Goal: Communication & Community: Answer question/provide support

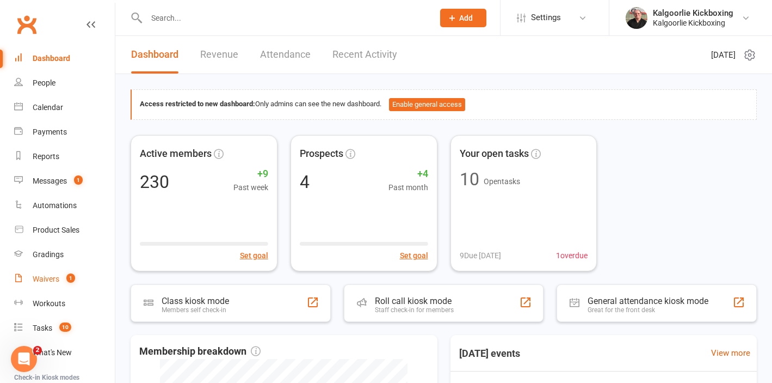
click at [51, 282] on div "Waivers" at bounding box center [46, 278] width 27 height 9
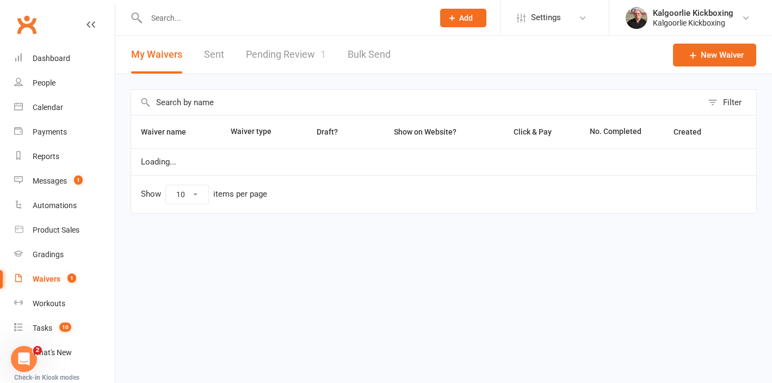
click at [296, 57] on link "Pending Review 1" at bounding box center [286, 55] width 80 height 38
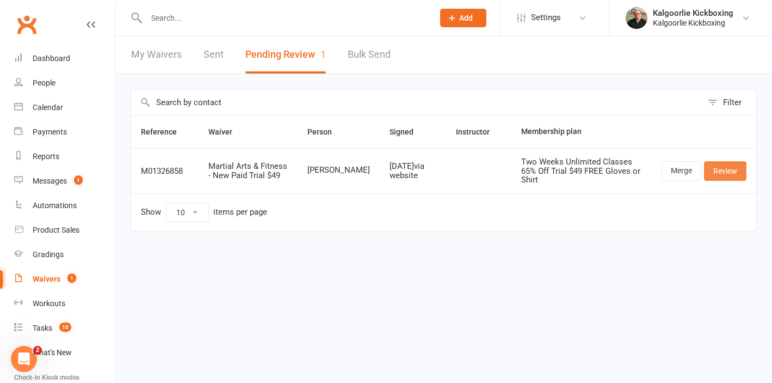
click at [727, 167] on link "Review" at bounding box center [725, 171] width 42 height 20
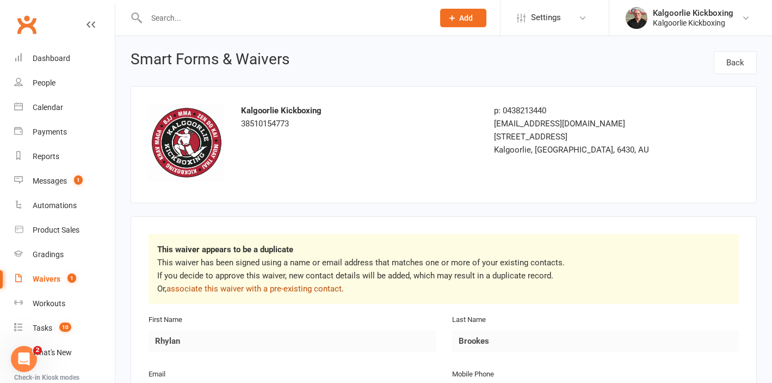
click at [281, 285] on link "associate this waiver with a pre-existing contact" at bounding box center [254, 288] width 175 height 10
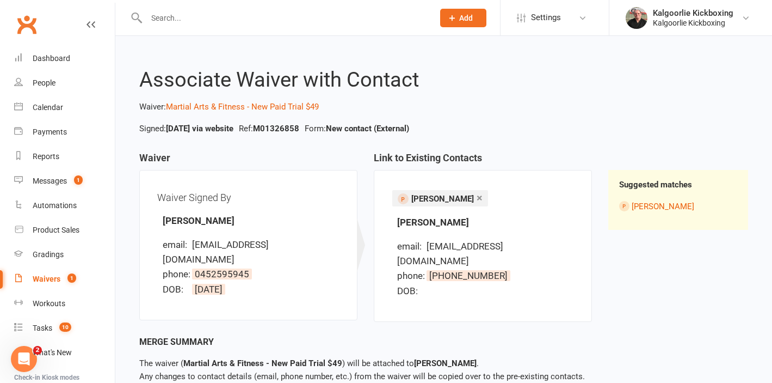
scroll to position [50, 0]
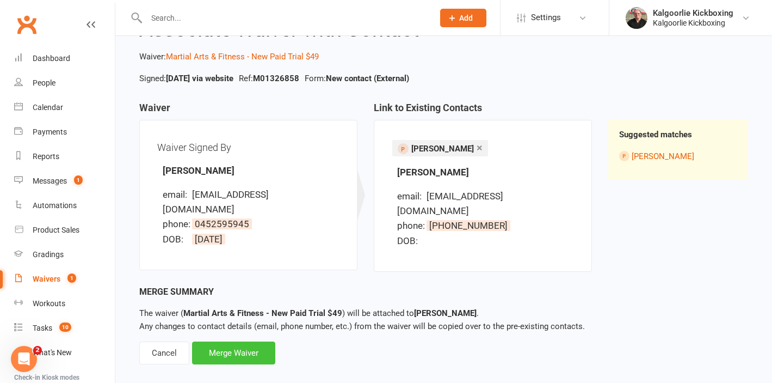
click at [228, 341] on div "Merge Waiver" at bounding box center [233, 352] width 83 height 23
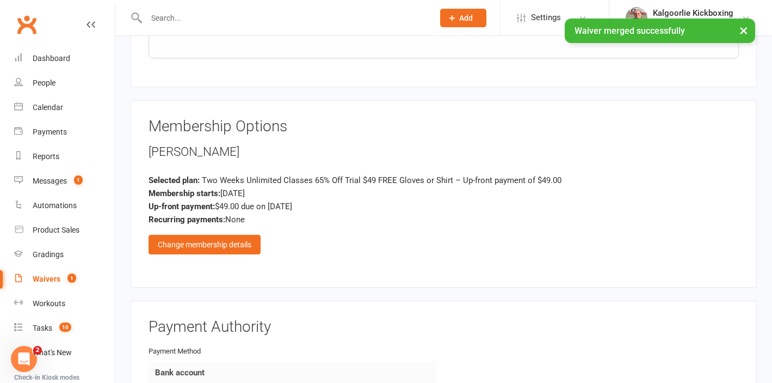
scroll to position [1213, 0]
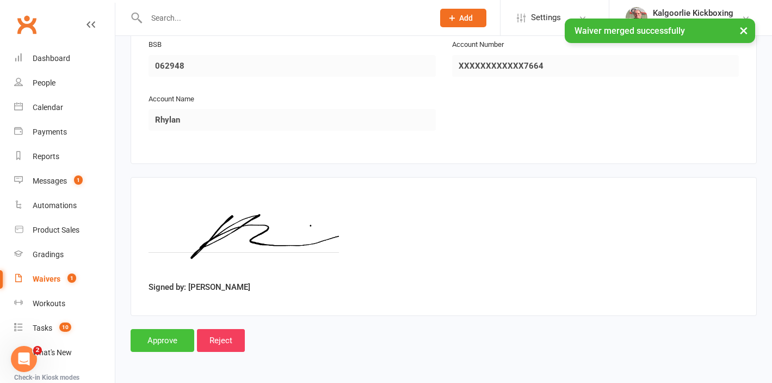
click at [172, 337] on input "Approve" at bounding box center [163, 340] width 64 height 23
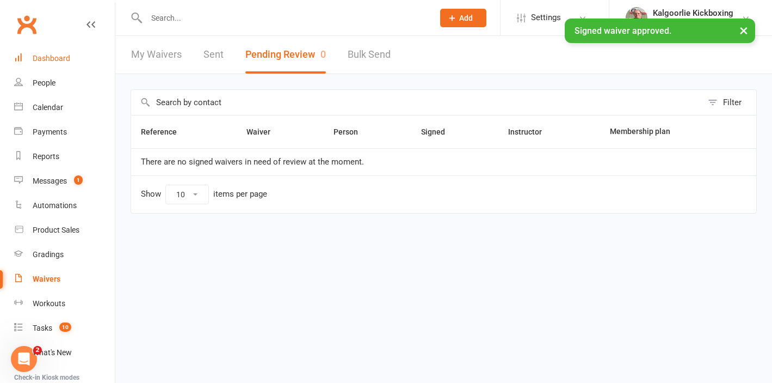
click at [61, 62] on div "Dashboard" at bounding box center [52, 58] width 38 height 9
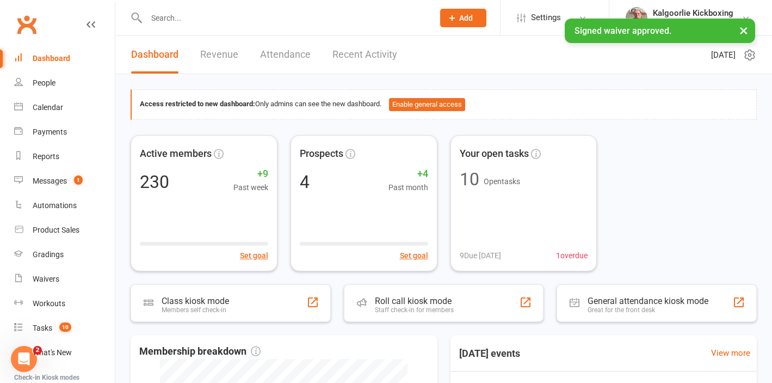
click at [353, 57] on link "Recent Activity" at bounding box center [364, 55] width 65 height 38
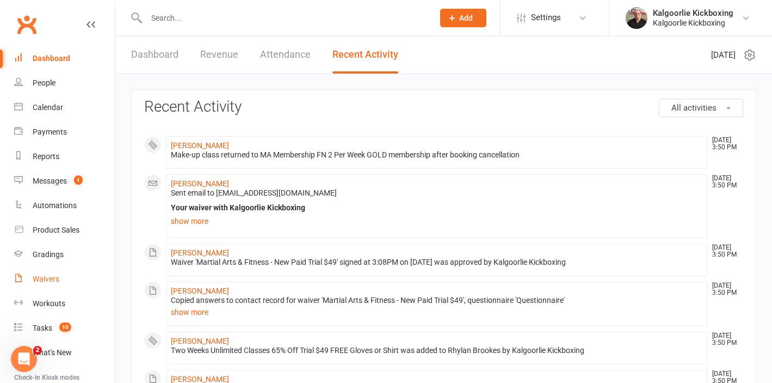
click at [48, 281] on div "Waivers" at bounding box center [46, 278] width 27 height 9
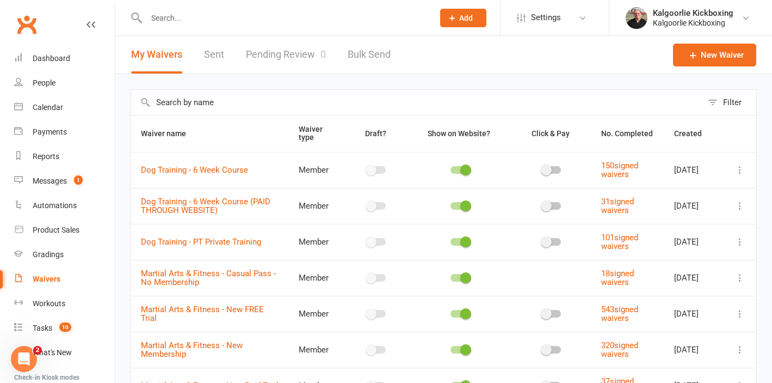
click at [295, 56] on link "Pending Review 0" at bounding box center [286, 55] width 80 height 38
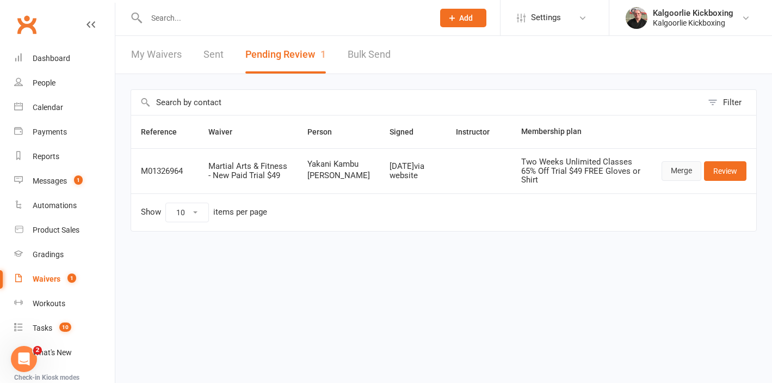
click at [688, 177] on link "Merge" at bounding box center [682, 171] width 40 height 20
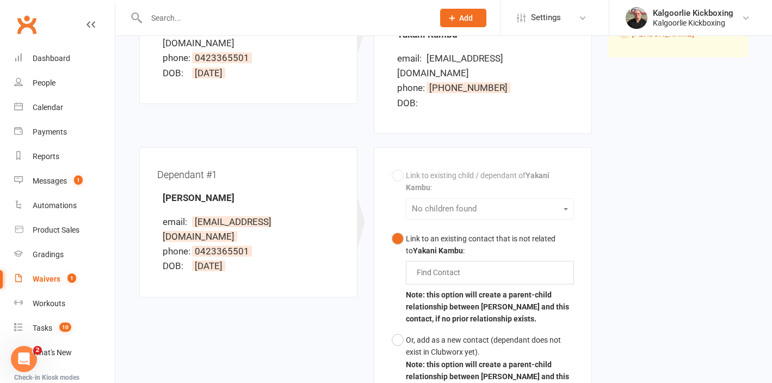
scroll to position [221, 0]
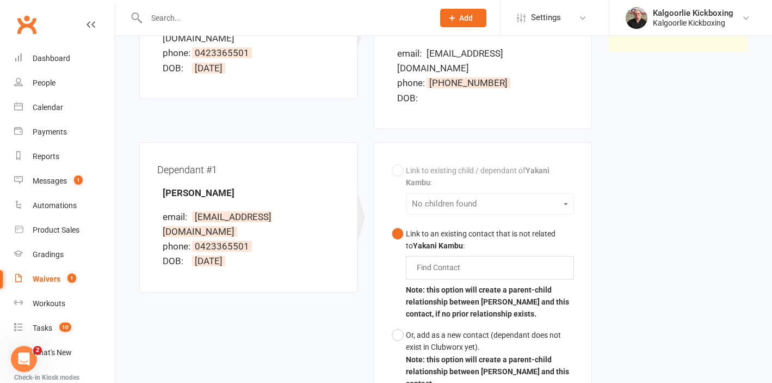
click at [440, 261] on input "text" at bounding box center [441, 267] width 51 height 13
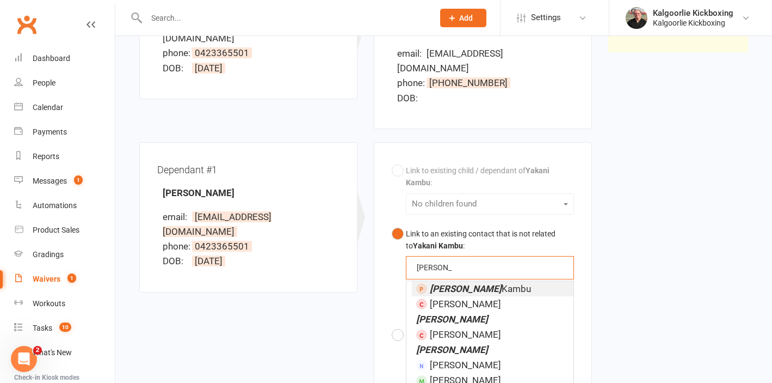
type input "lawrence"
click at [448, 283] on em "Lawrence" at bounding box center [466, 288] width 72 height 11
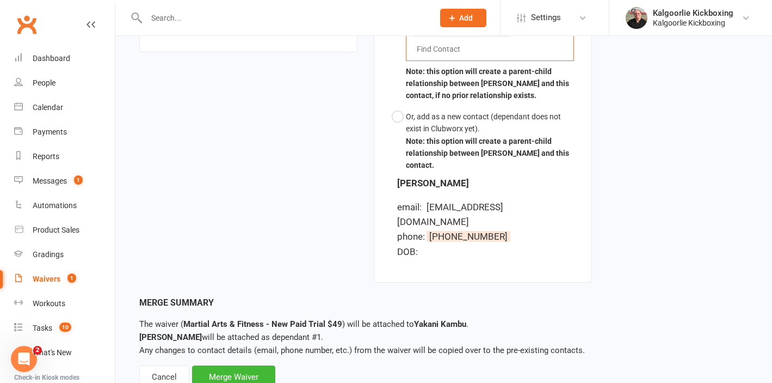
scroll to position [470, 0]
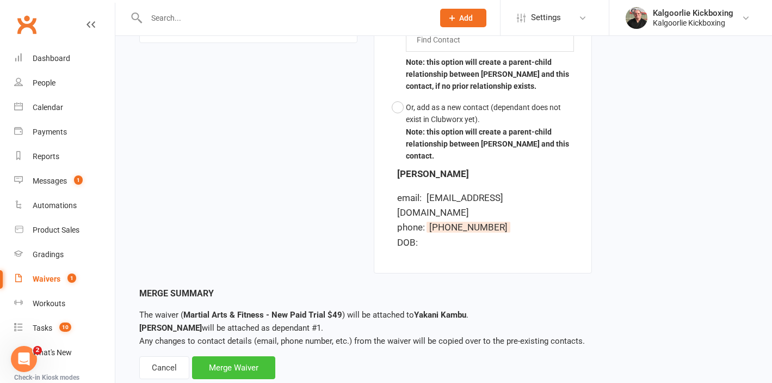
click at [243, 356] on div "Merge Waiver" at bounding box center [233, 367] width 83 height 23
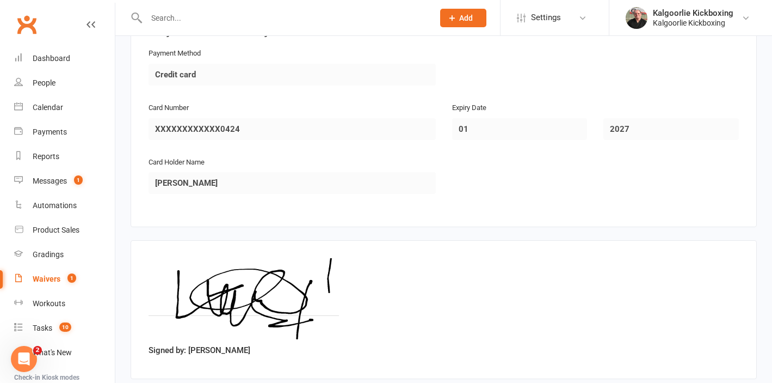
scroll to position [1747, 0]
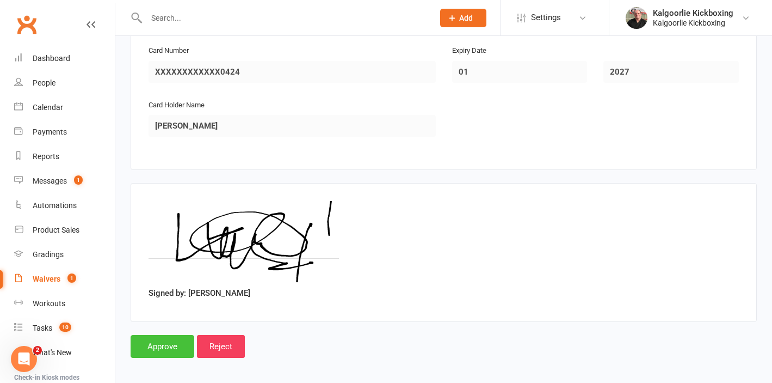
click at [165, 353] on input "Approve" at bounding box center [163, 346] width 64 height 23
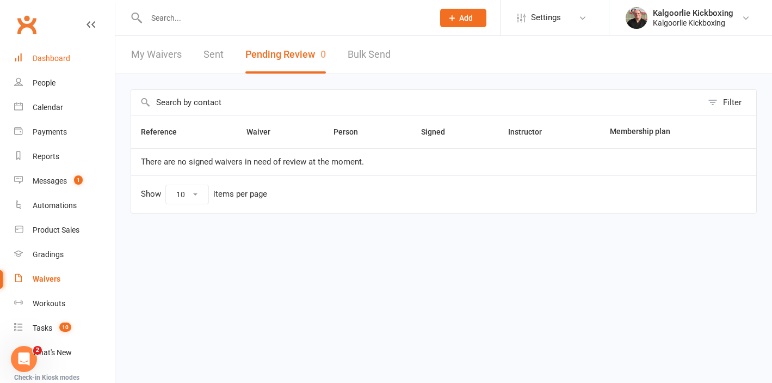
click at [63, 60] on div "Dashboard" at bounding box center [52, 58] width 38 height 9
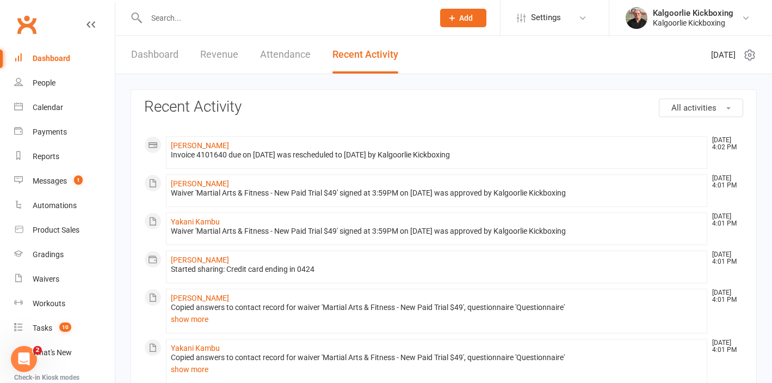
click at [355, 59] on link "Recent Activity" at bounding box center [365, 55] width 66 height 38
click at [198, 221] on link "Yakani Kambu" at bounding box center [195, 221] width 49 height 9
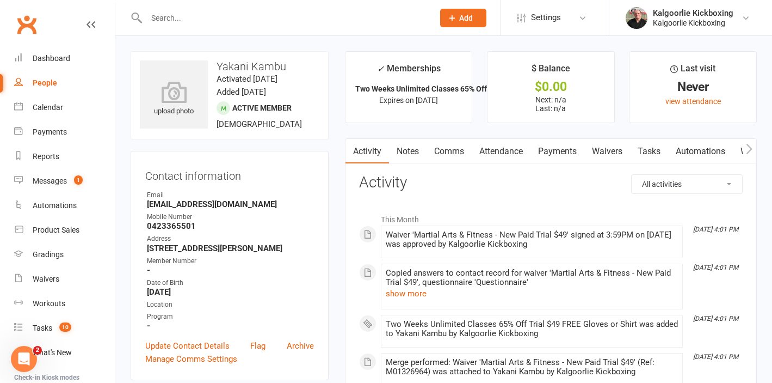
click at [570, 151] on link "Payments" at bounding box center [558, 151] width 54 height 25
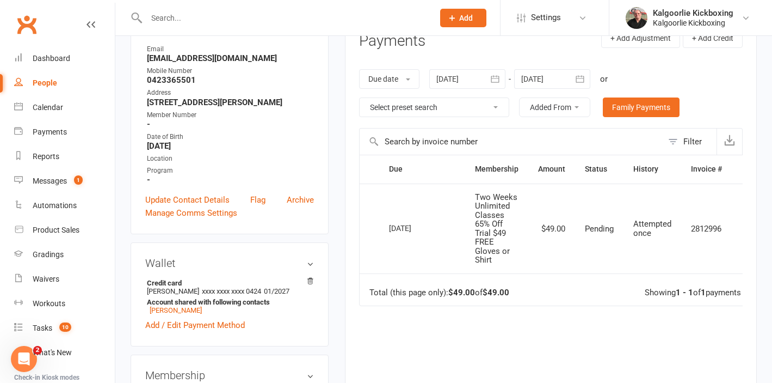
scroll to position [147, 0]
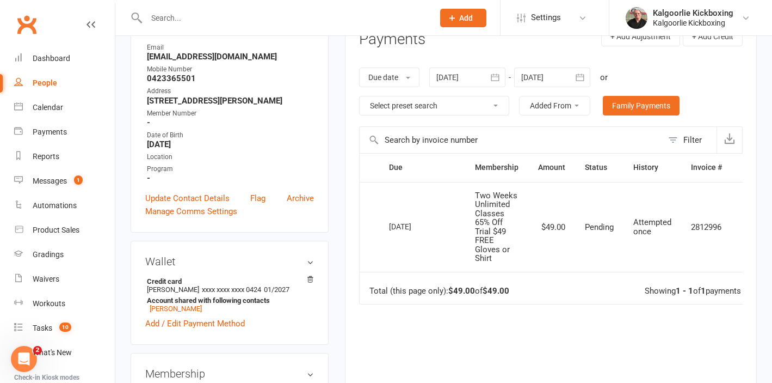
scroll to position [0, 23]
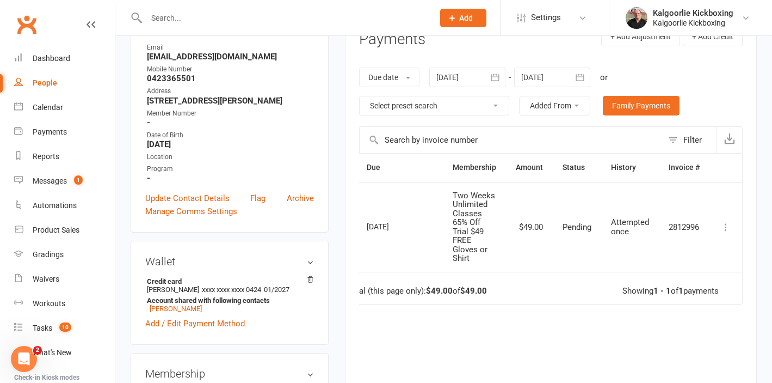
click at [725, 226] on icon at bounding box center [725, 226] width 11 height 11
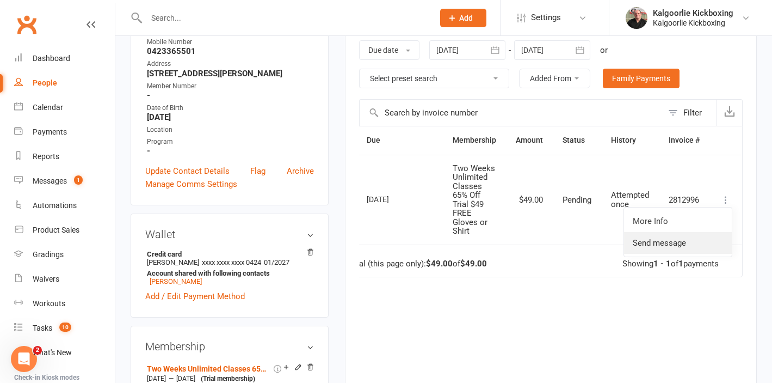
scroll to position [167, 0]
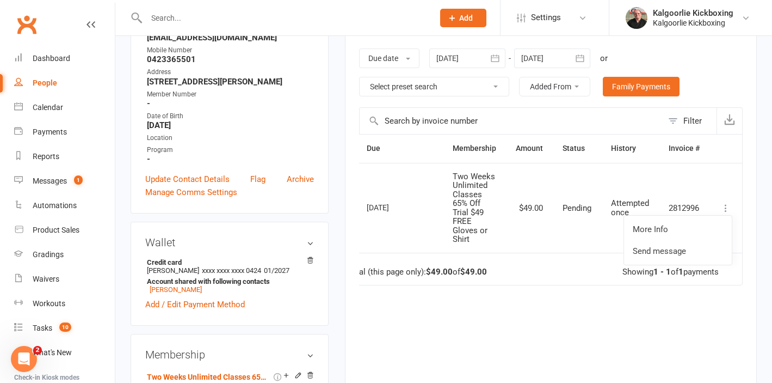
click at [725, 207] on icon at bounding box center [725, 207] width 11 height 11
click at [725, 208] on icon at bounding box center [725, 207] width 11 height 11
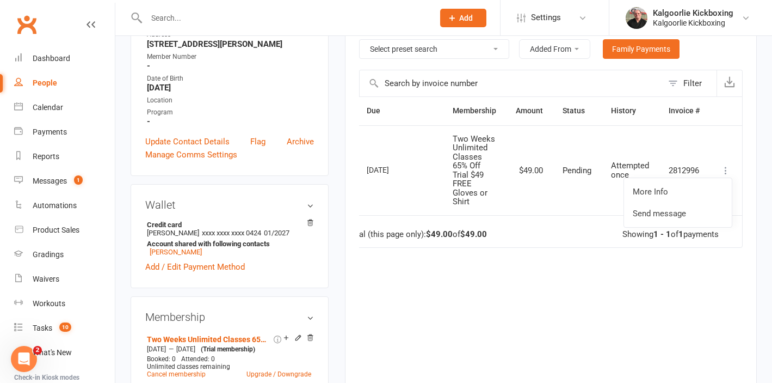
scroll to position [205, 0]
click at [574, 139] on td "Pending" at bounding box center [577, 170] width 48 height 90
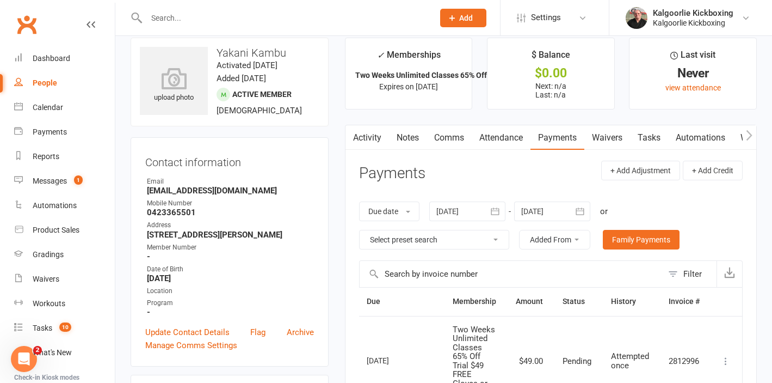
scroll to position [0, 0]
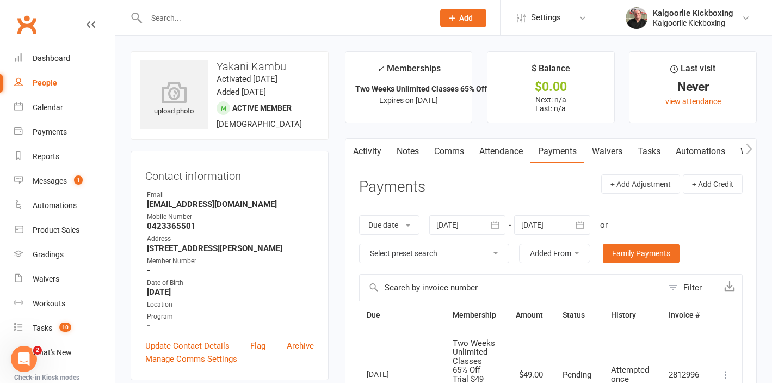
click at [493, 150] on link "Attendance" at bounding box center [501, 151] width 59 height 25
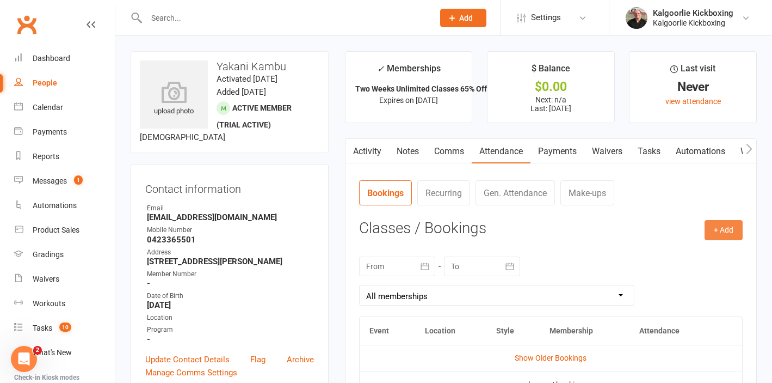
click at [722, 228] on button "+ Add" at bounding box center [724, 230] width 38 height 20
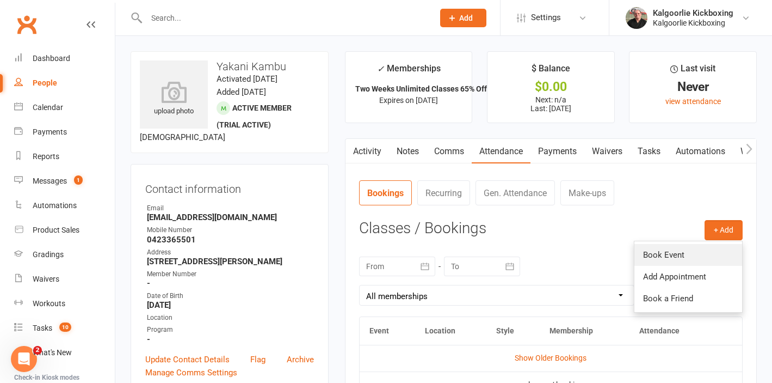
click at [687, 254] on link "Book Event" at bounding box center [688, 255] width 108 height 22
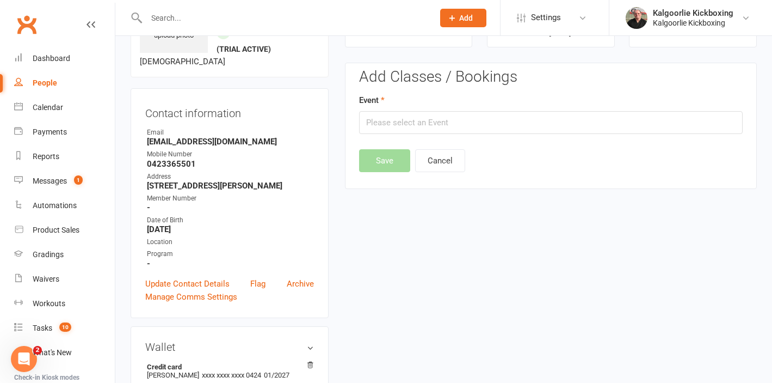
scroll to position [84, 0]
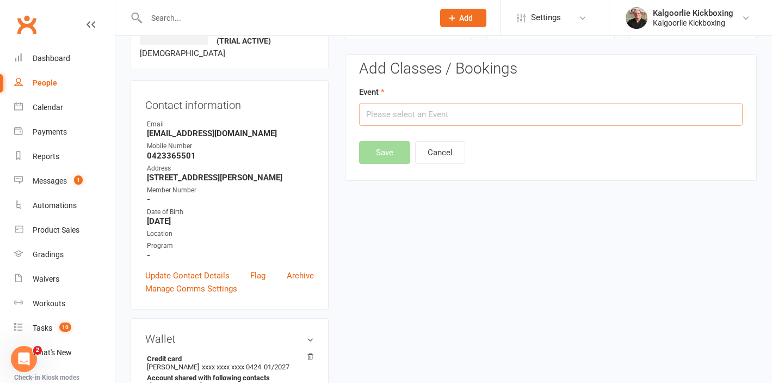
click at [431, 118] on input "text" at bounding box center [551, 114] width 384 height 23
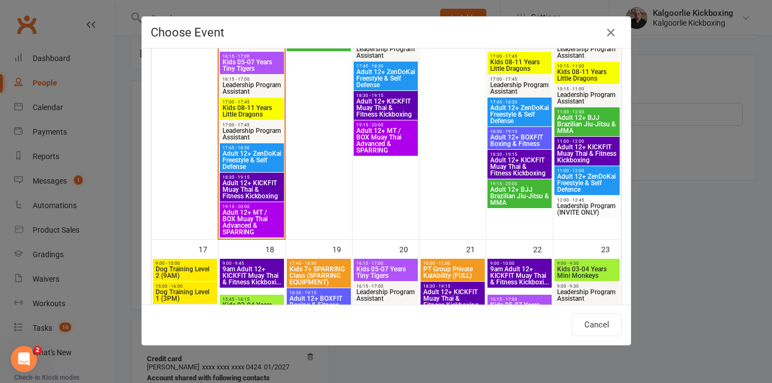
scroll to position [711, 0]
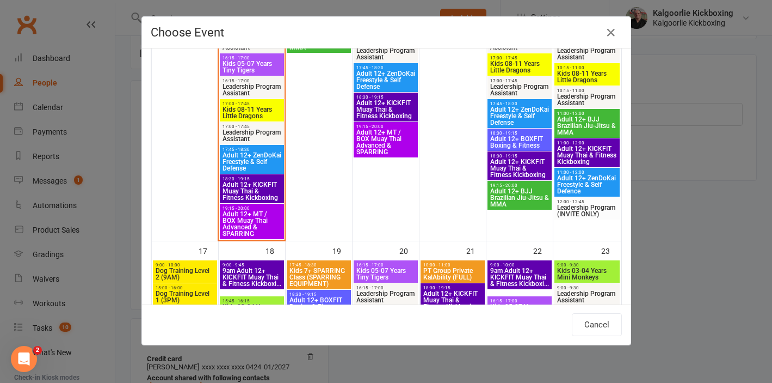
click at [248, 159] on span "Adult 12+ ZenDoKai Freestyle & Self Defense" at bounding box center [252, 162] width 60 height 20
type input "Adult 12+ ZenDoKai Freestyle & Self Defense - Aug 11, 2025 5:45:00 PM"
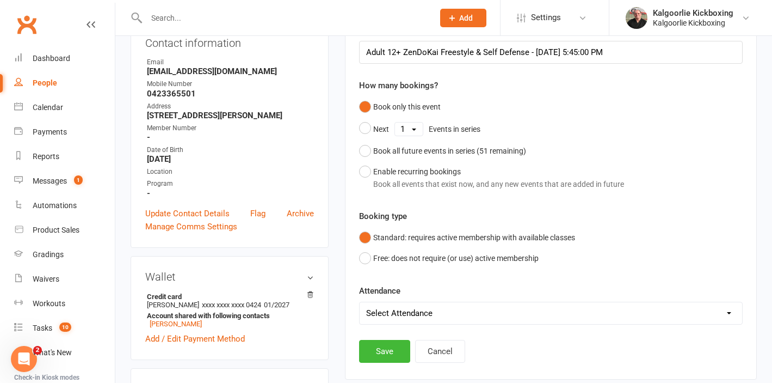
scroll to position [202, 0]
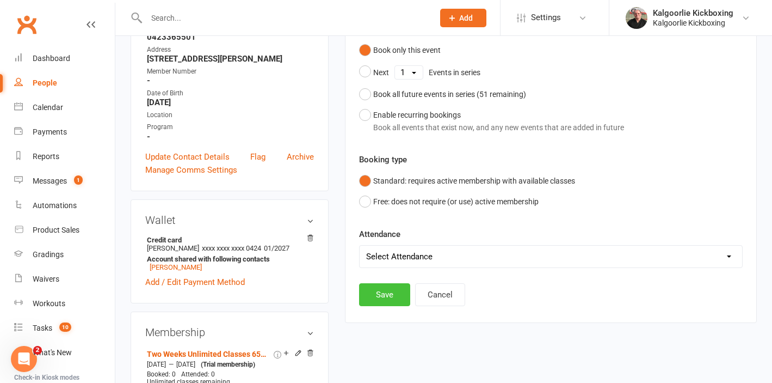
click at [384, 295] on button "Save" at bounding box center [384, 294] width 51 height 23
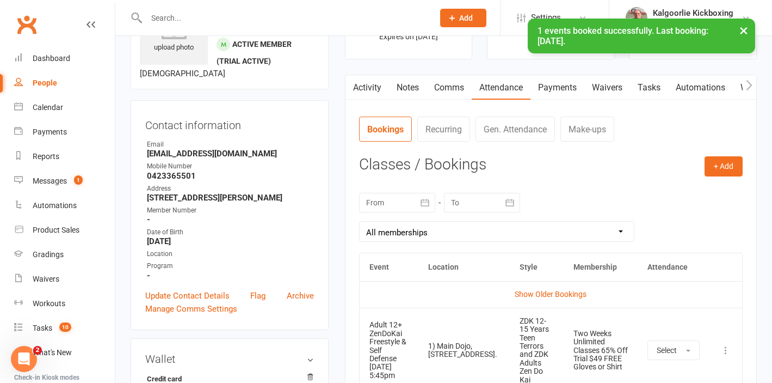
scroll to position [61, 0]
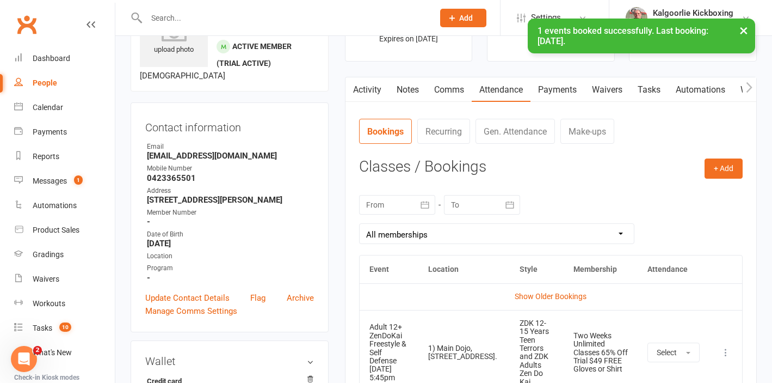
click at [558, 90] on link "Payments" at bounding box center [558, 89] width 54 height 25
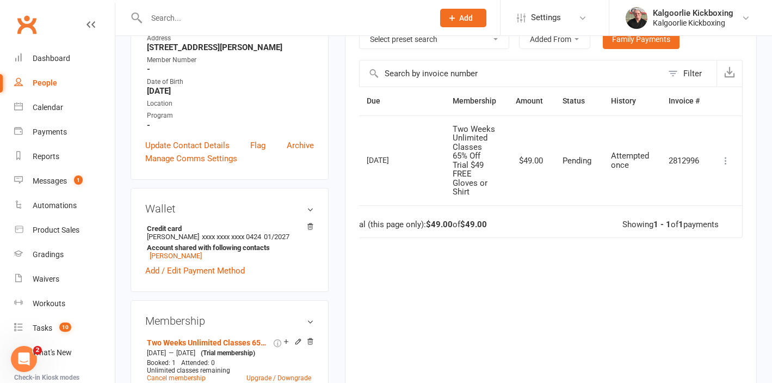
scroll to position [233, 0]
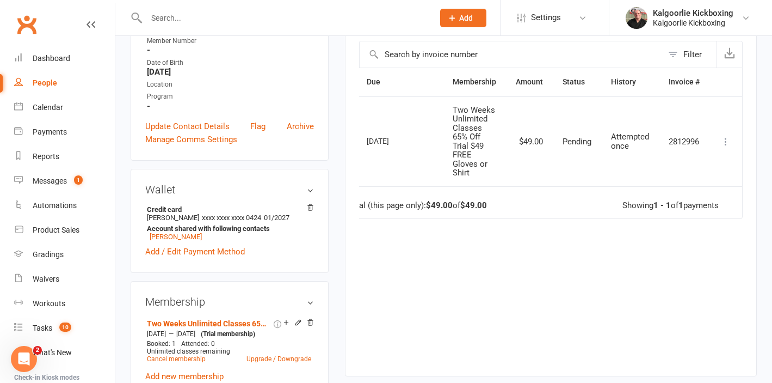
click at [726, 142] on icon at bounding box center [725, 141] width 11 height 11
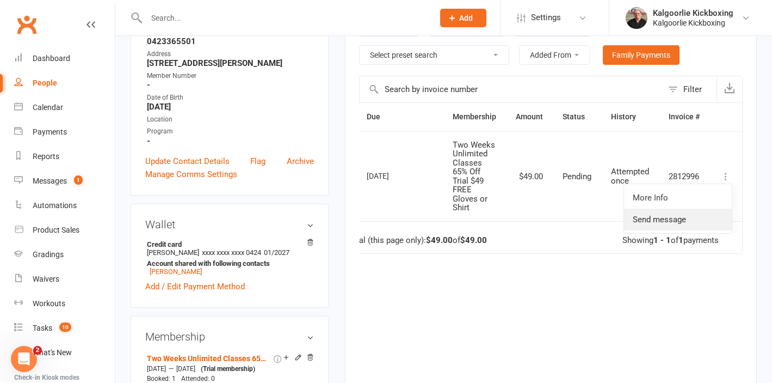
scroll to position [203, 0]
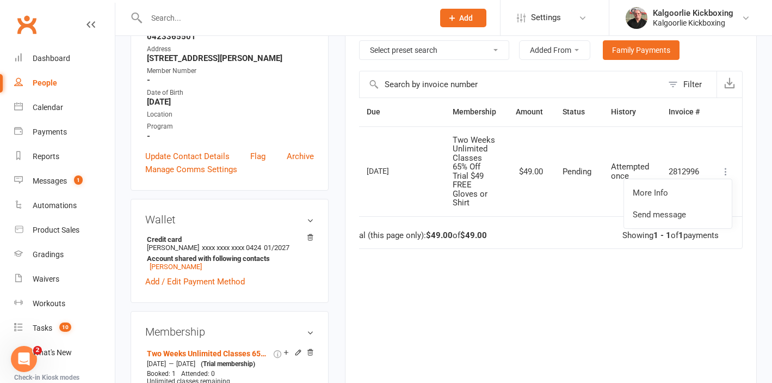
click at [556, 231] on td "Total (this page only): $49.00 of $49.00 Showing 1 - 1 of 1 payments" at bounding box center [539, 232] width 405 height 33
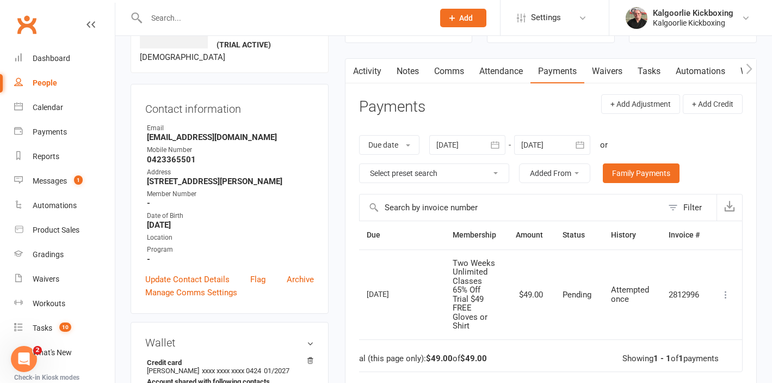
scroll to position [78, 0]
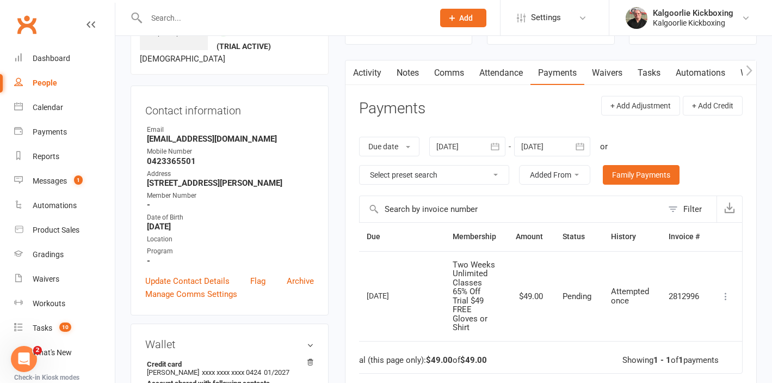
click at [614, 69] on link "Waivers" at bounding box center [607, 72] width 46 height 25
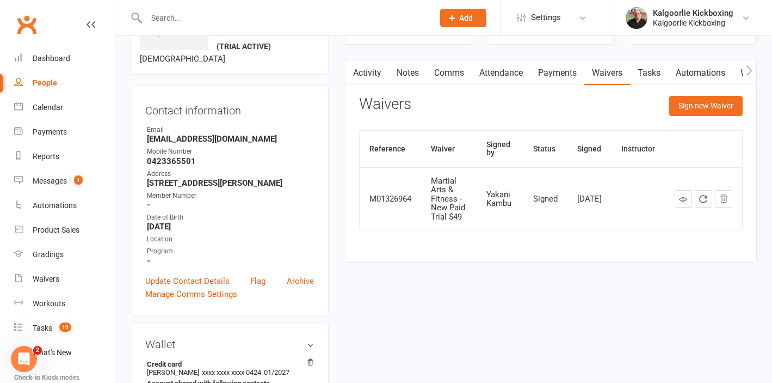
click at [559, 73] on link "Payments" at bounding box center [558, 72] width 54 height 25
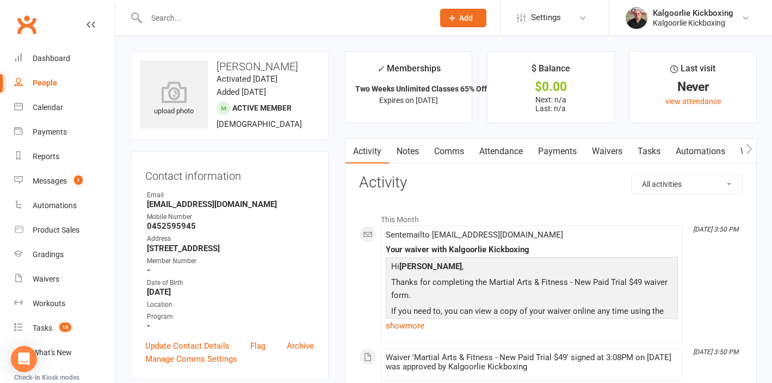
click at [559, 149] on link "Payments" at bounding box center [558, 151] width 54 height 25
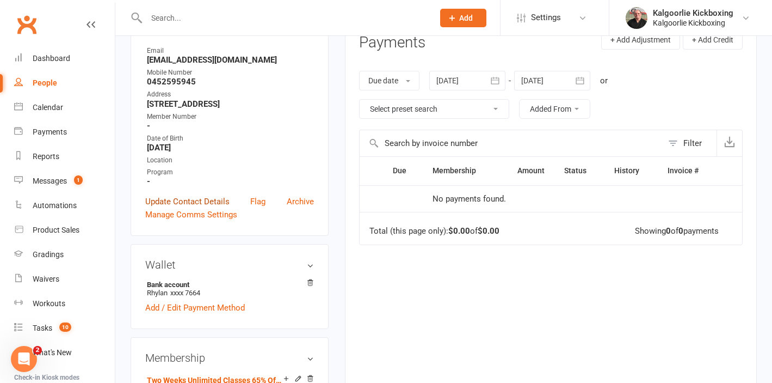
click at [187, 203] on link "Update Contact Details" at bounding box center [187, 201] width 84 height 13
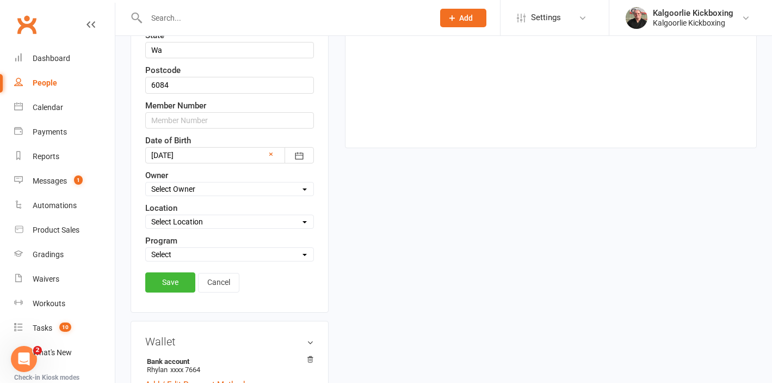
scroll to position [398, 0]
click at [204, 189] on select "Select Owner Kalgoorlie Kickboxing [PERSON_NAME] Wazanna [PERSON_NAME]" at bounding box center [230, 189] width 168 height 12
select select "0"
click at [197, 221] on select "Select Location 1) Main Dojo, 224 Hare Street. DT1 Edwards Park, Picadilly Stre…" at bounding box center [230, 222] width 168 height 12
click at [194, 220] on select "Select Location 1) Main Dojo, 224 Hare Street. DT1 Edwards Park, Picadilly Stre…" at bounding box center [230, 222] width 168 height 12
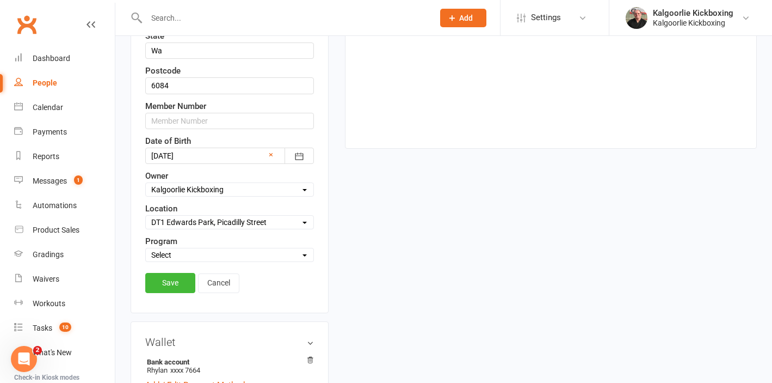
select select "0"
click at [176, 249] on select "Select Martial Arts and Fitness Dog Training" at bounding box center [230, 255] width 168 height 12
select select "Martial Arts and Fitness"
click at [172, 285] on link "Save" at bounding box center [170, 283] width 50 height 20
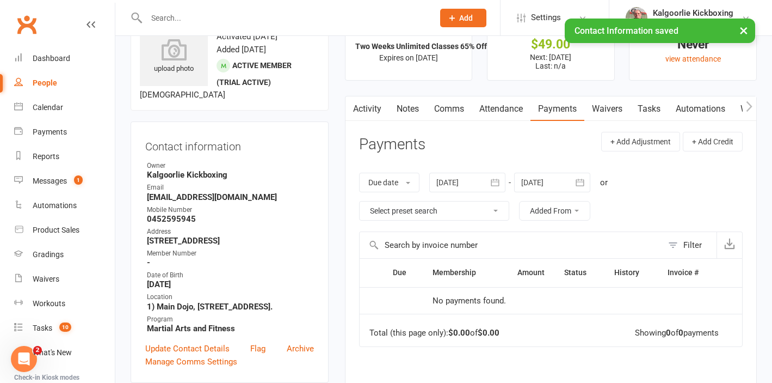
scroll to position [46, 0]
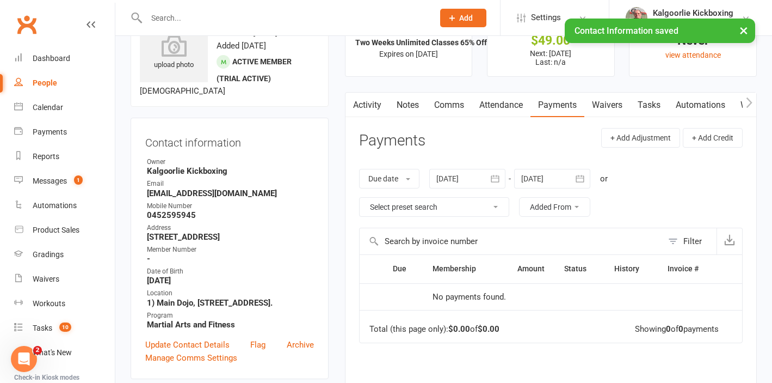
click at [501, 104] on link "Attendance" at bounding box center [501, 105] width 59 height 25
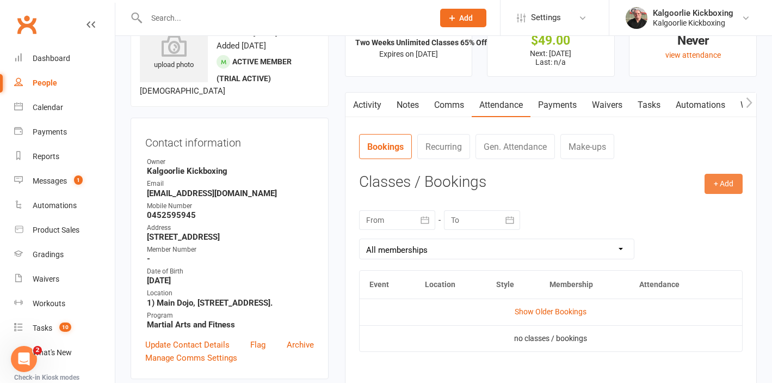
click at [722, 184] on button "+ Add" at bounding box center [724, 184] width 38 height 20
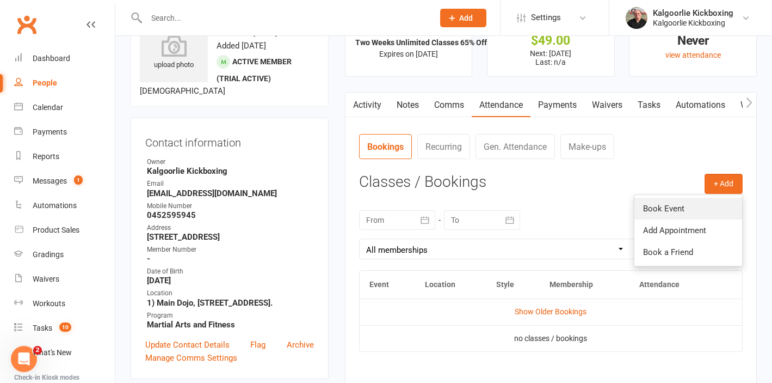
click at [665, 213] on link "Book Event" at bounding box center [688, 209] width 108 height 22
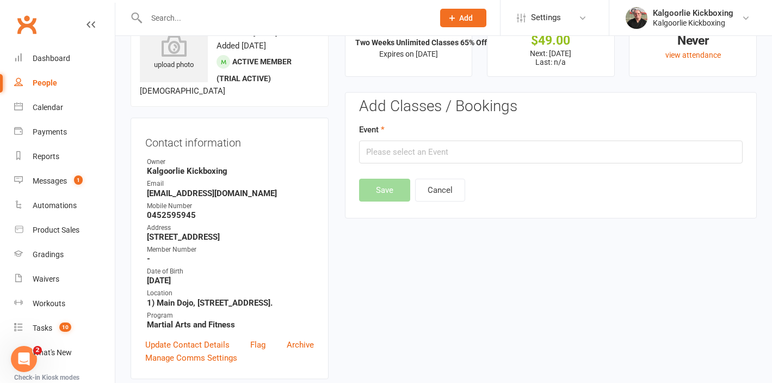
scroll to position [84, 0]
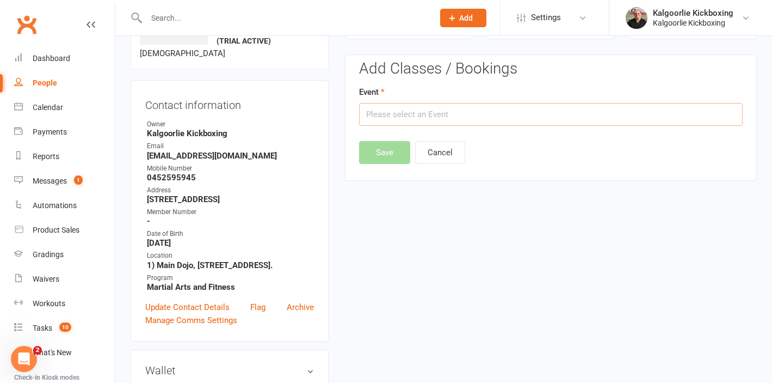
click at [427, 118] on input "text" at bounding box center [551, 114] width 384 height 23
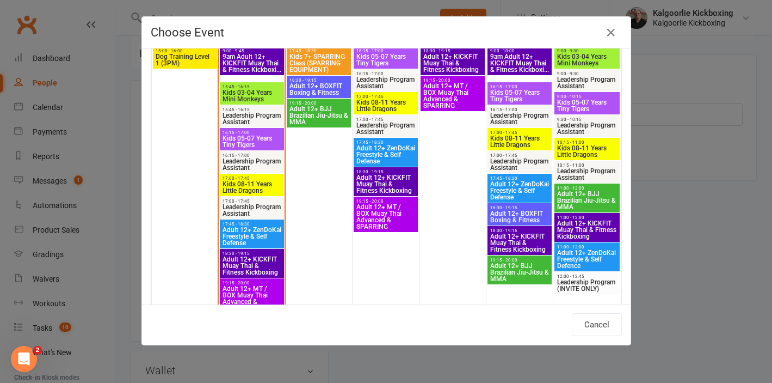
scroll to position [632, 0]
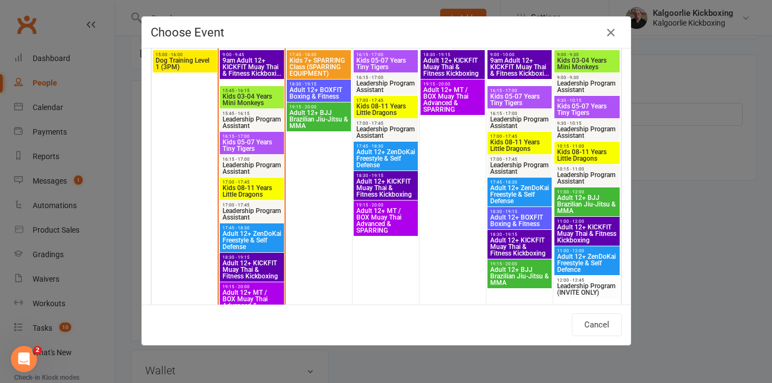
click at [249, 264] on span "Adult 12+ KICKFIT Muay Thai & Fitness Kickboxing" at bounding box center [252, 270] width 60 height 20
type input "Adult 12+ KICKFIT Muay Thai & Fitness Kickboxing - Aug 11, 2025 6:30:00 PM"
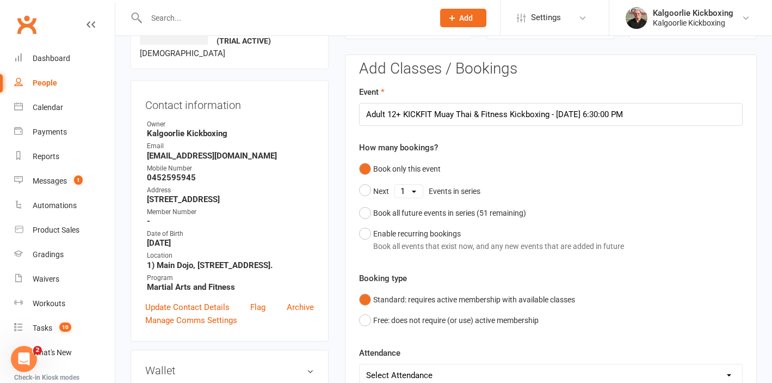
scroll to position [155, 0]
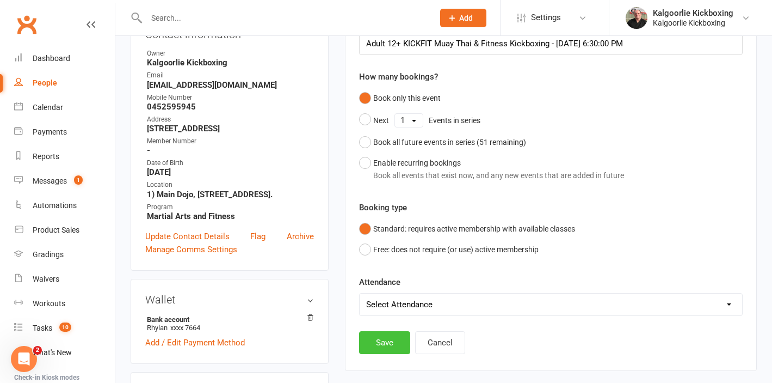
click at [379, 340] on button "Save" at bounding box center [384, 342] width 51 height 23
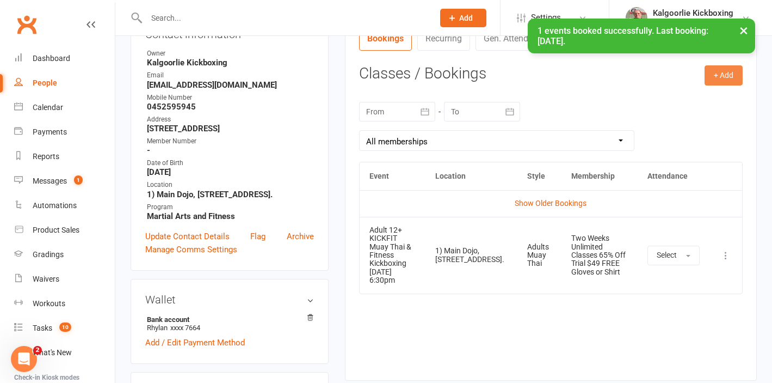
click at [719, 76] on button "+ Add" at bounding box center [724, 75] width 38 height 20
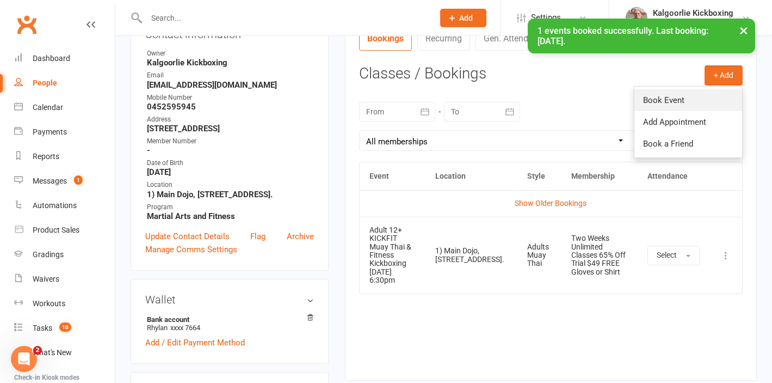
click at [676, 97] on link "Book Event" at bounding box center [688, 100] width 108 height 22
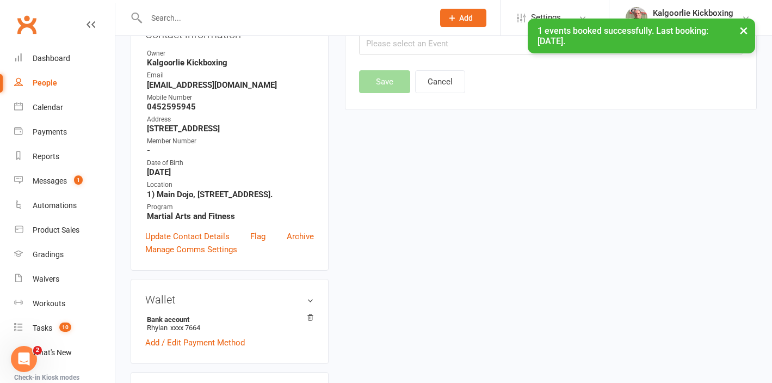
scroll to position [84, 0]
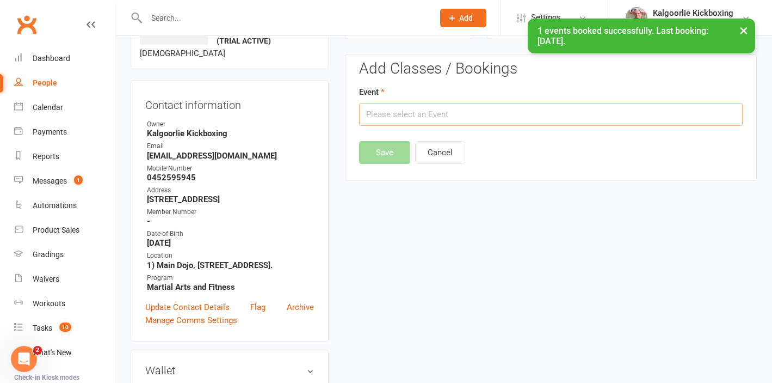
click at [393, 118] on input "text" at bounding box center [551, 114] width 384 height 23
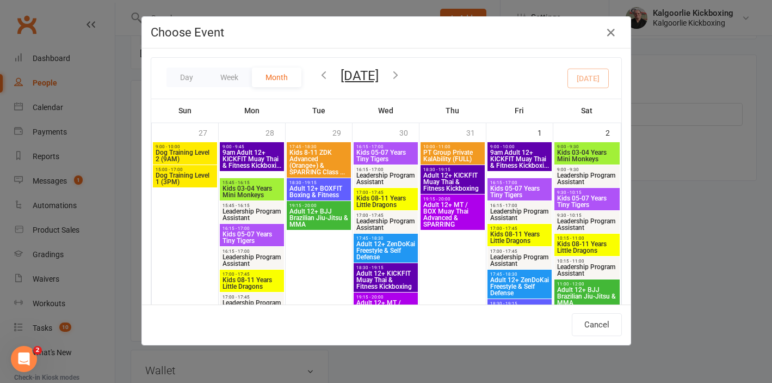
scroll to position [769, 0]
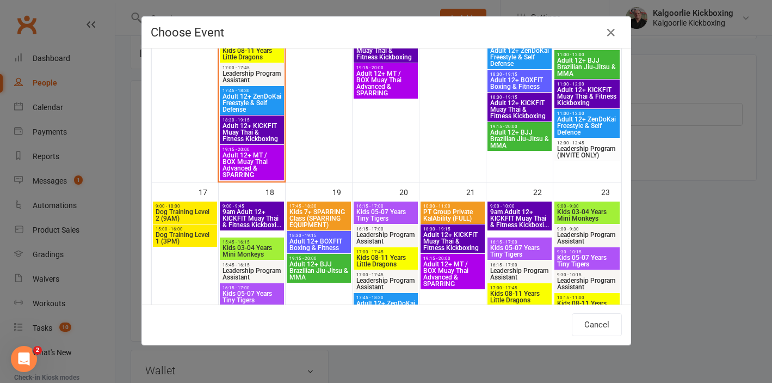
click at [245, 161] on span "Adult 12+ MT / BOX Muay Thai Advanced & SPARRING" at bounding box center [252, 165] width 60 height 26
type input "Adult 12+ MT / BOX Muay Thai Advanced & SPARRING - Aug 11, 2025 7:15:00 PM"
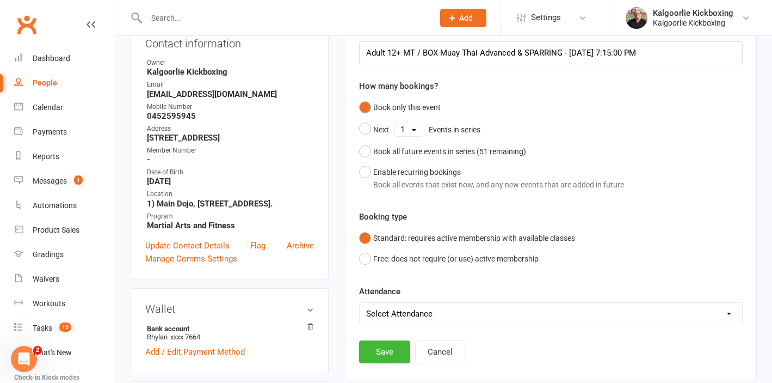
scroll to position [146, 0]
click at [392, 360] on button "Save" at bounding box center [384, 351] width 51 height 23
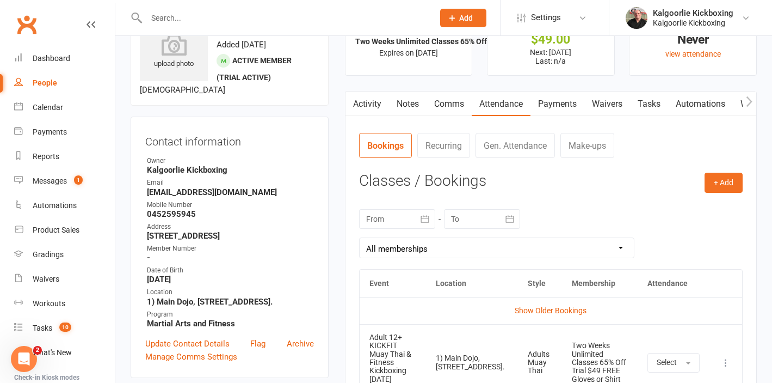
scroll to position [47, 0]
click at [751, 98] on icon "button" at bounding box center [749, 101] width 7 height 11
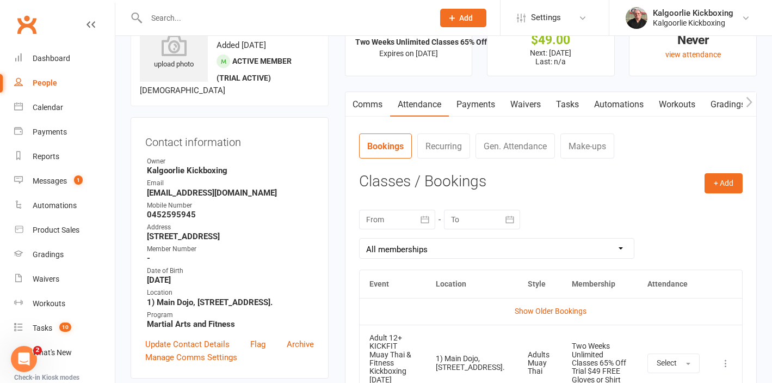
click at [751, 98] on icon "button" at bounding box center [749, 101] width 7 height 11
click at [741, 104] on link "Mobile App" at bounding box center [753, 104] width 59 height 25
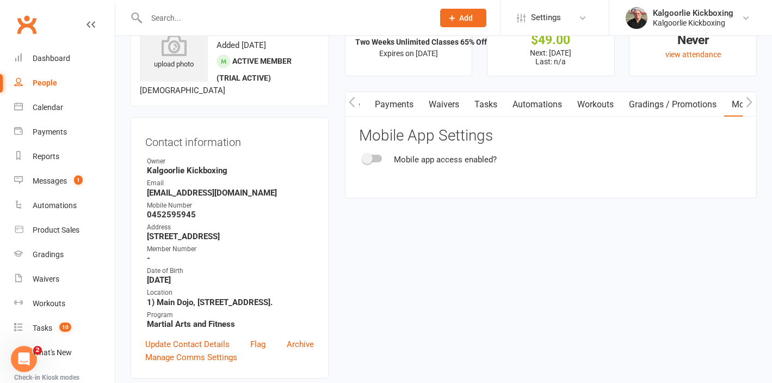
click at [378, 156] on div at bounding box center [372, 159] width 19 height 8
click at [363, 157] on input "checkbox" at bounding box center [363, 157] width 0 height 0
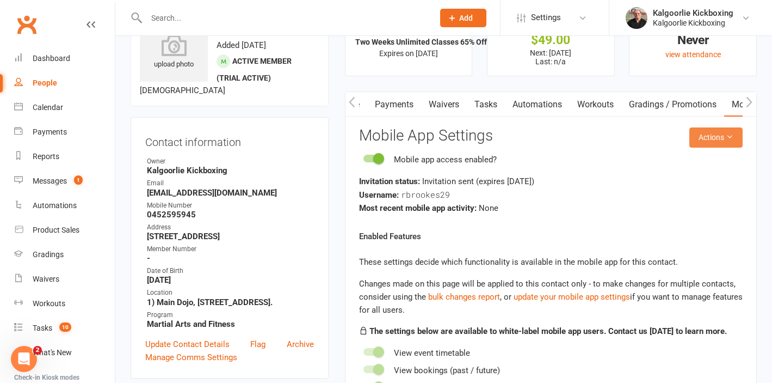
click at [701, 139] on button "Actions" at bounding box center [715, 137] width 53 height 20
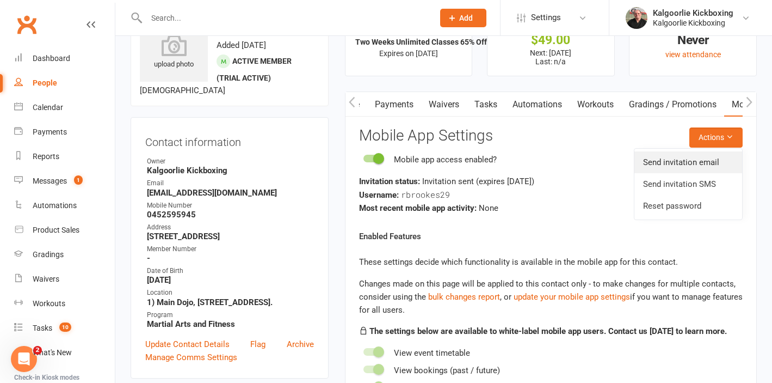
click at [690, 159] on link "Send invitation email" at bounding box center [688, 162] width 108 height 22
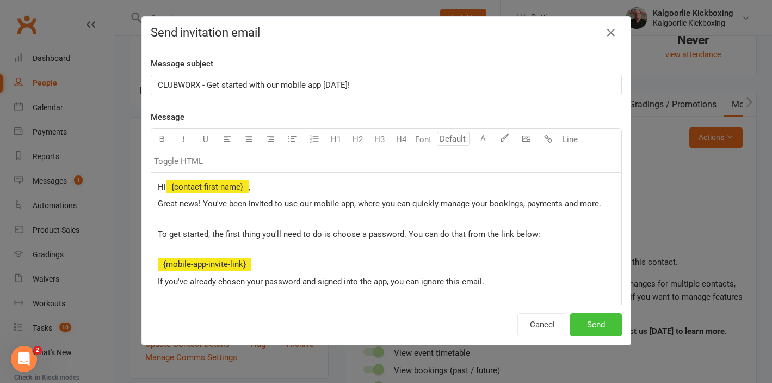
click at [593, 320] on button "Send" at bounding box center [596, 324] width 52 height 23
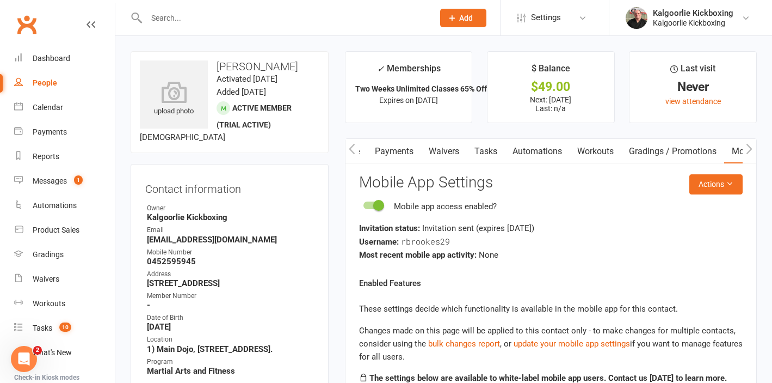
click at [399, 156] on link "Payments" at bounding box center [394, 151] width 54 height 25
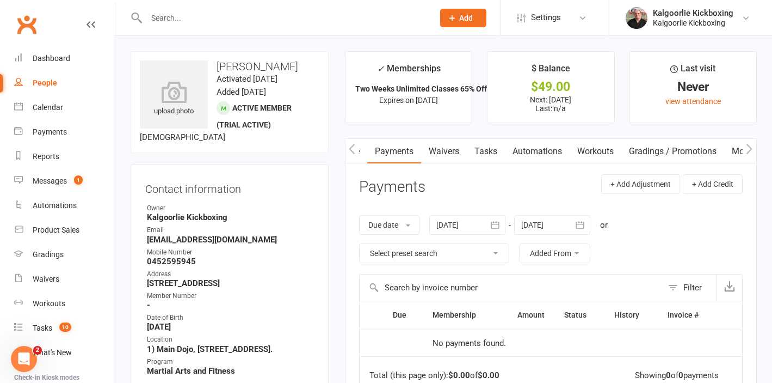
click at [442, 150] on link "Waivers" at bounding box center [444, 151] width 46 height 25
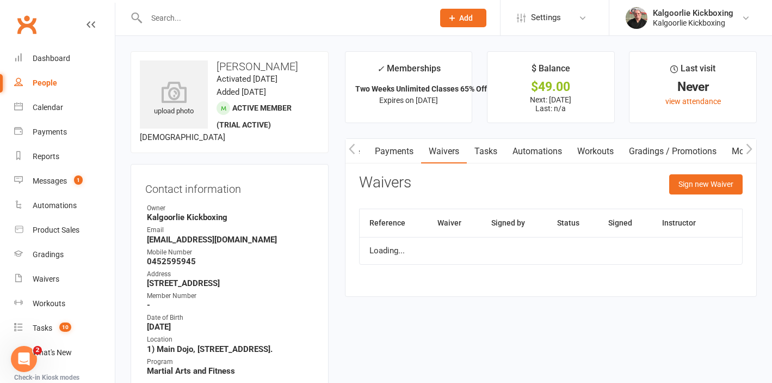
click at [397, 150] on link "Payments" at bounding box center [394, 151] width 54 height 25
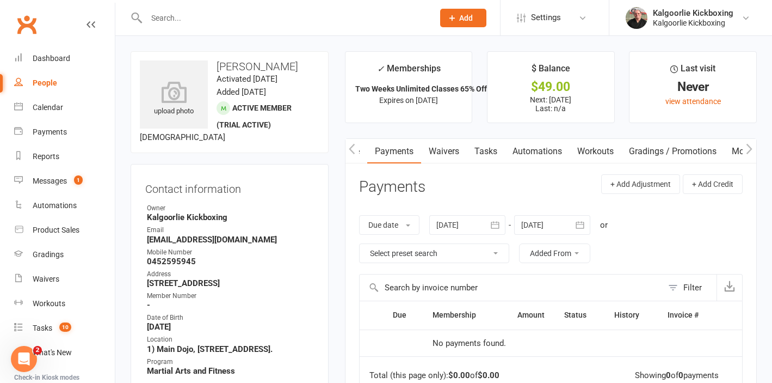
click at [350, 152] on icon "button" at bounding box center [352, 148] width 7 height 11
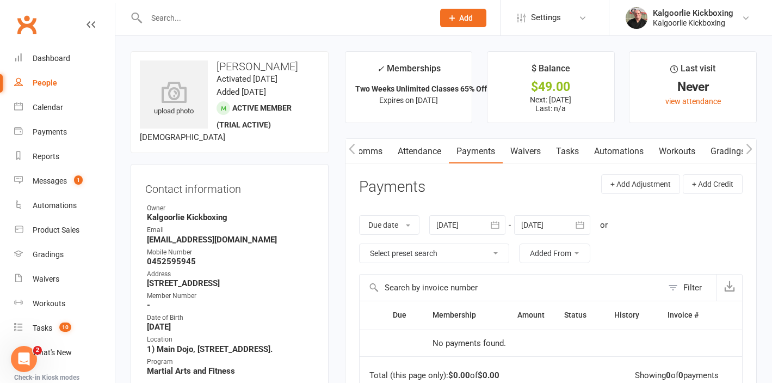
click at [426, 154] on link "Attendance" at bounding box center [419, 151] width 59 height 25
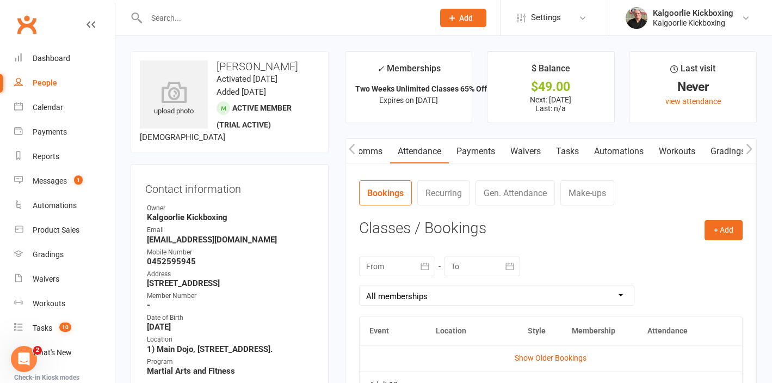
click at [488, 148] on link "Payments" at bounding box center [476, 151] width 54 height 25
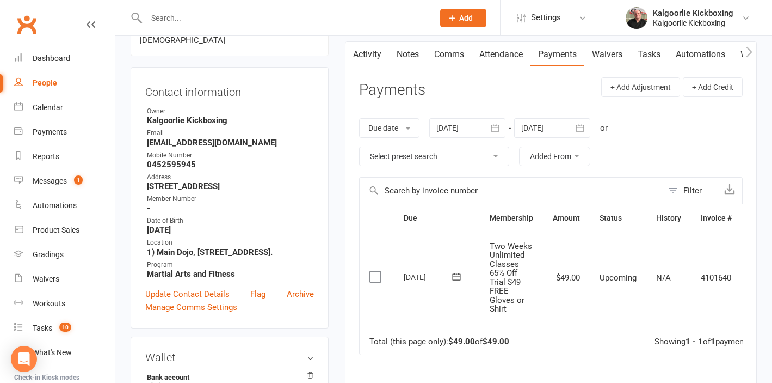
scroll to position [0, 32]
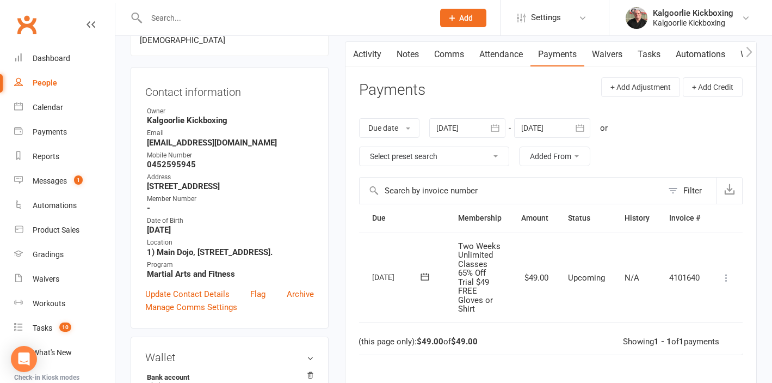
click at [723, 281] on icon at bounding box center [726, 277] width 11 height 11
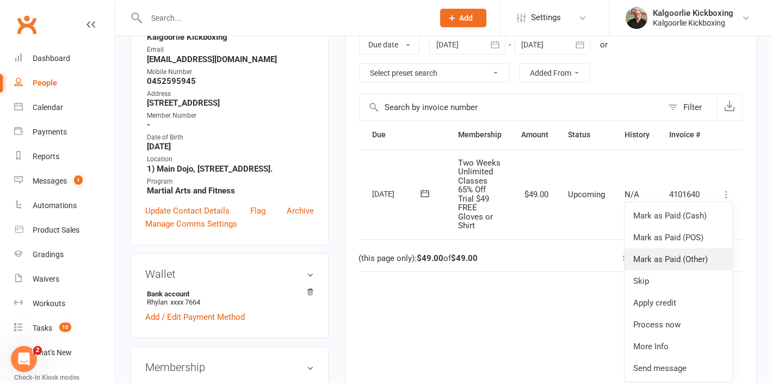
scroll to position [182, 0]
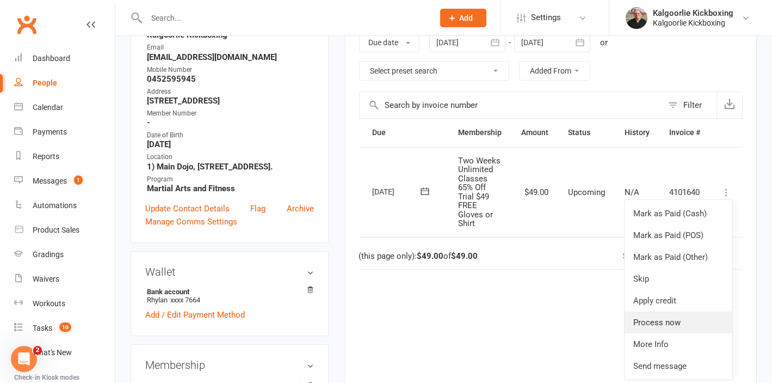
click at [666, 327] on link "Process now" at bounding box center [679, 322] width 108 height 22
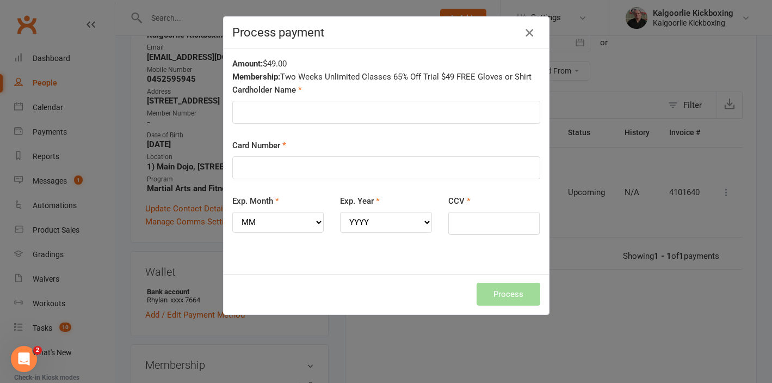
click at [529, 32] on icon "button" at bounding box center [529, 32] width 13 height 13
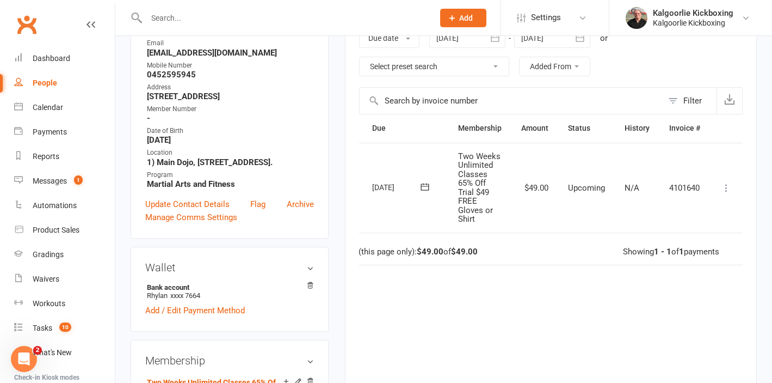
scroll to position [184, 0]
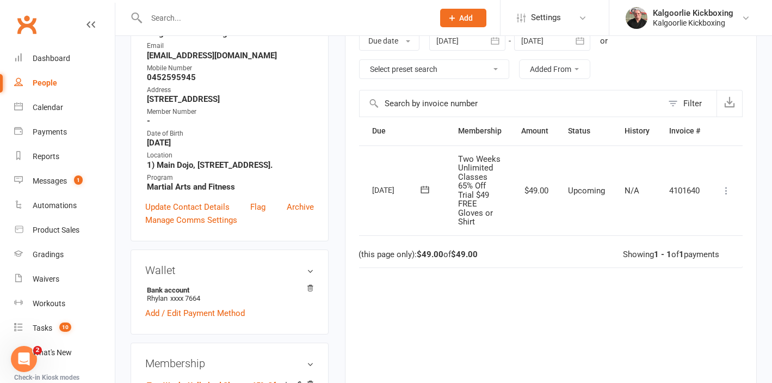
click at [424, 190] on icon at bounding box center [425, 189] width 11 height 11
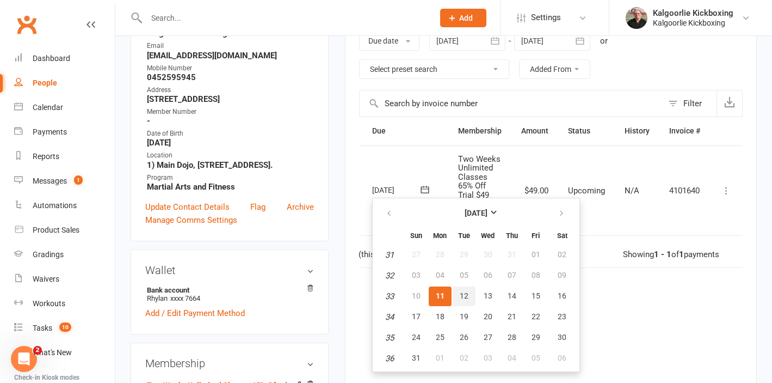
click at [467, 292] on span "12" at bounding box center [464, 295] width 9 height 9
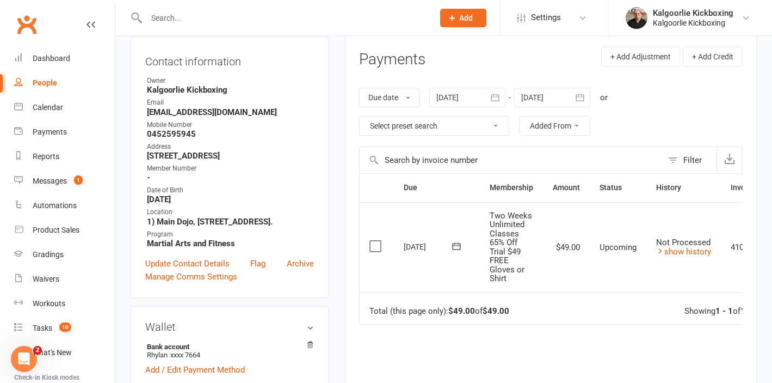
scroll to position [0, 64]
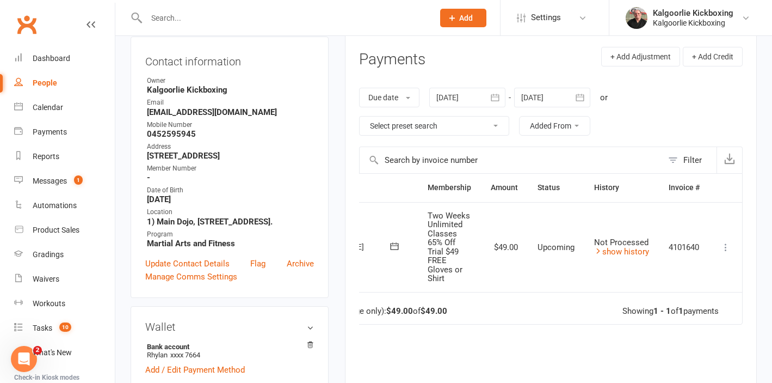
click at [727, 247] on icon at bounding box center [725, 247] width 11 height 11
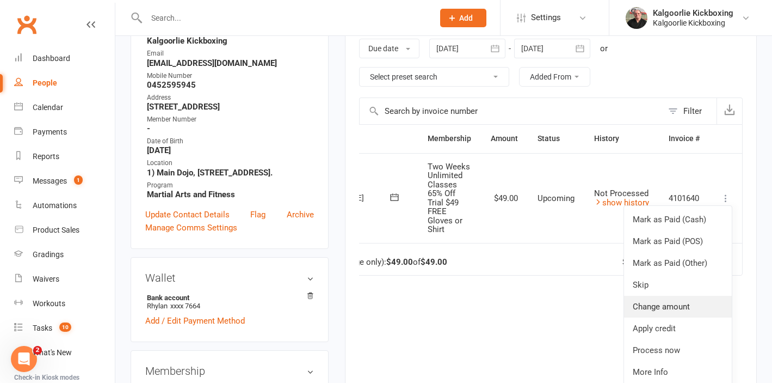
scroll to position [175, 0]
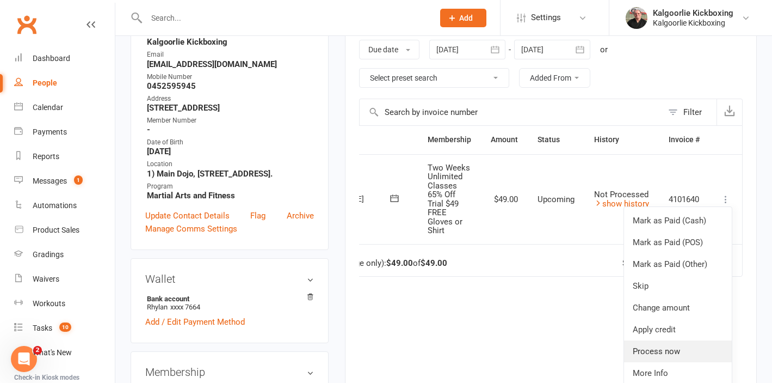
click at [658, 352] on link "Process now" at bounding box center [678, 351] width 108 height 22
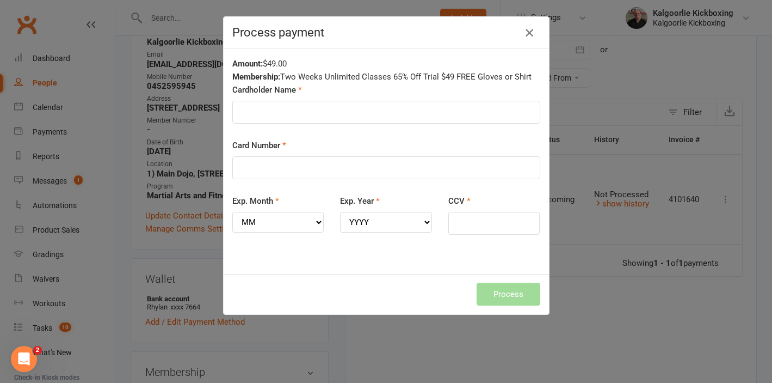
click at [529, 36] on icon "button" at bounding box center [529, 32] width 13 height 13
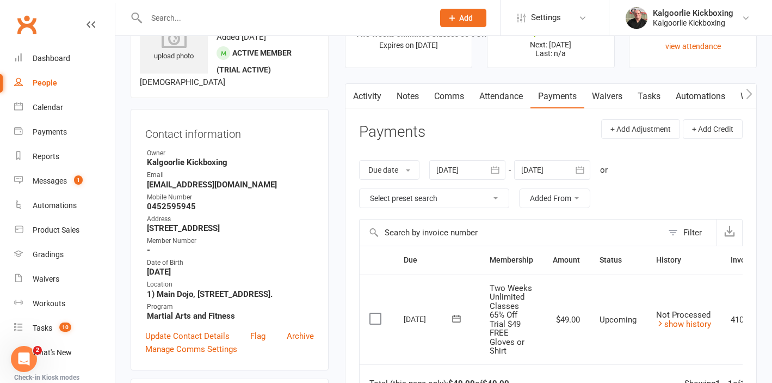
scroll to position [0, 0]
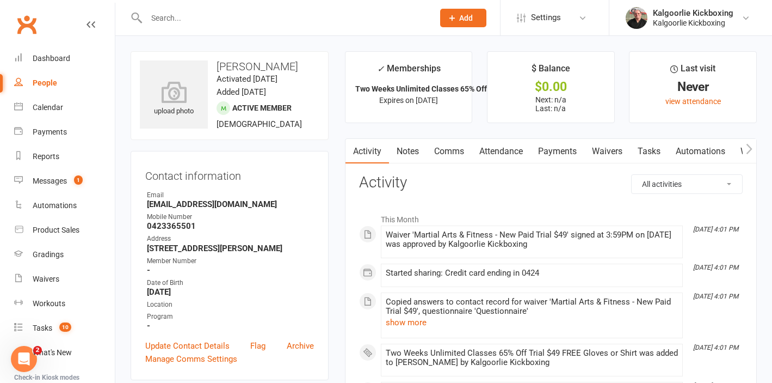
click at [553, 151] on link "Payments" at bounding box center [558, 151] width 54 height 25
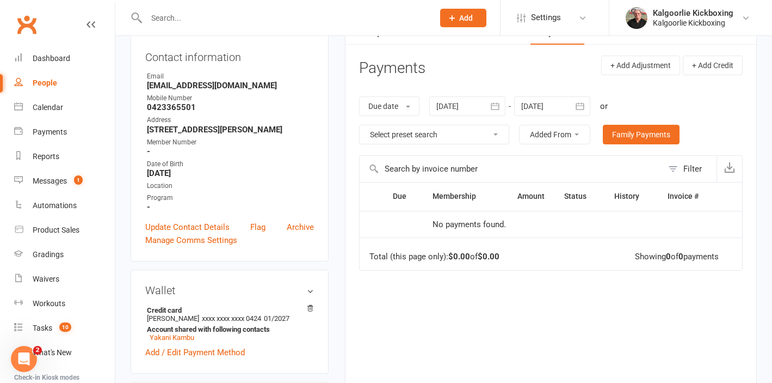
scroll to position [116, 0]
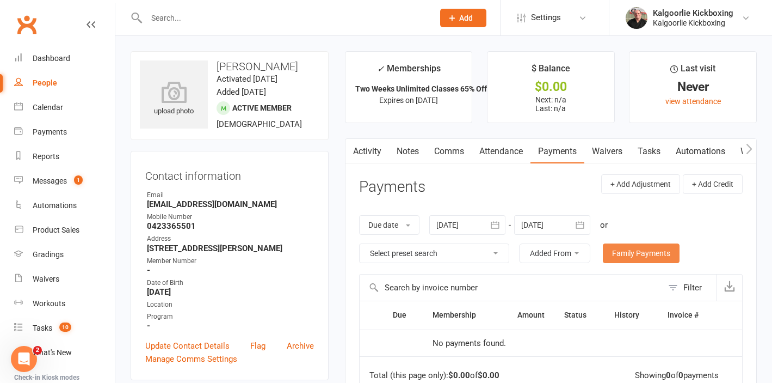
click at [619, 257] on link "Family Payments" at bounding box center [641, 253] width 77 height 20
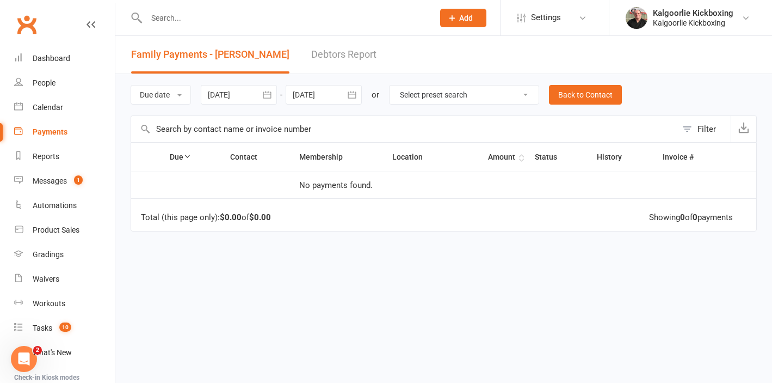
scroll to position [5, 0]
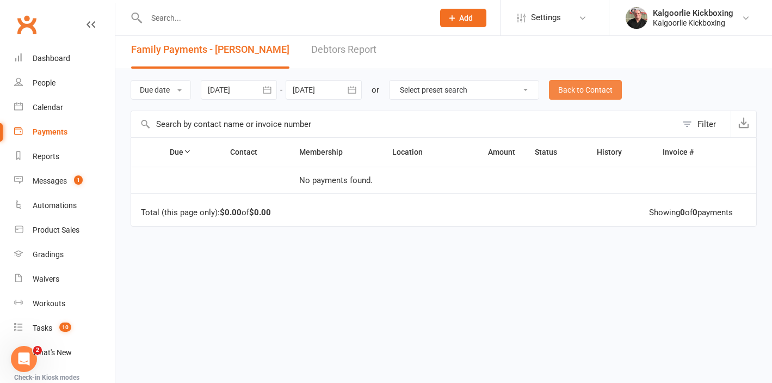
click at [573, 87] on link "Back to Contact" at bounding box center [585, 90] width 73 height 20
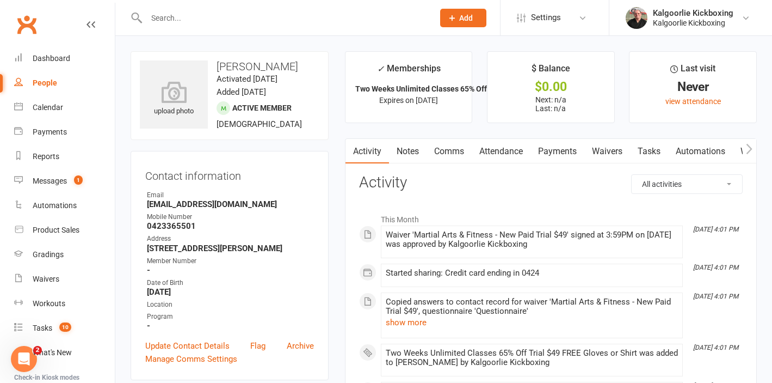
click at [549, 150] on link "Payments" at bounding box center [558, 151] width 54 height 25
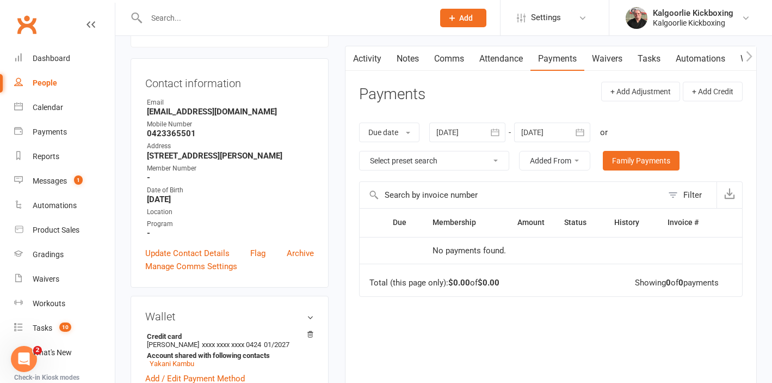
scroll to position [78, 0]
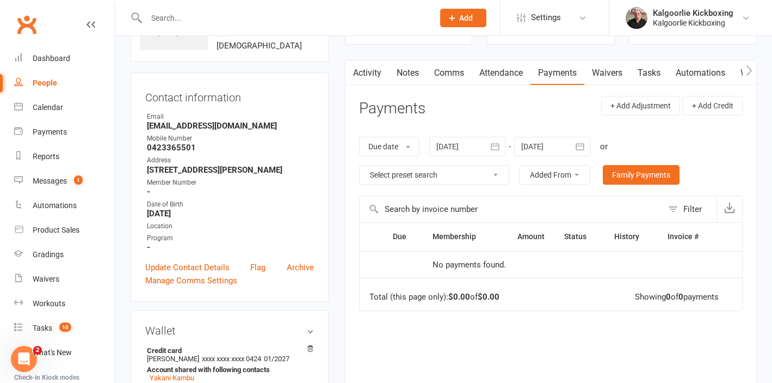
click at [602, 76] on link "Waivers" at bounding box center [607, 72] width 46 height 25
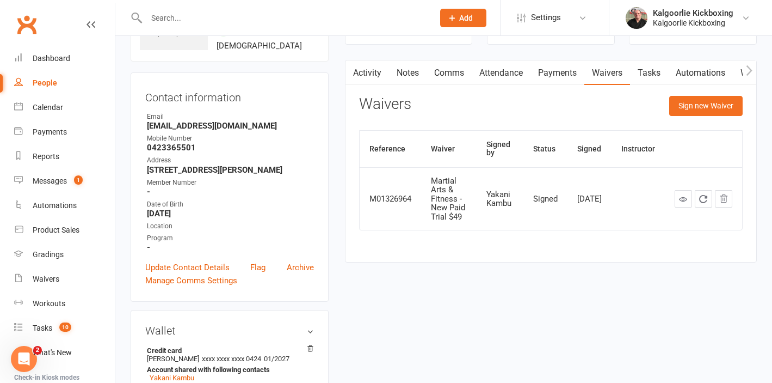
click at [550, 69] on link "Payments" at bounding box center [558, 72] width 54 height 25
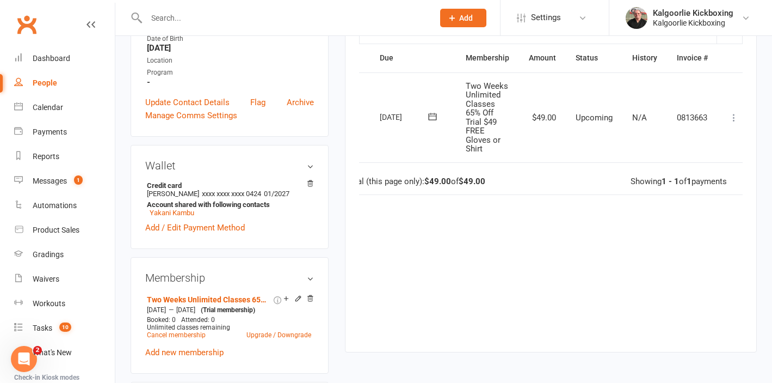
scroll to position [0, 20]
click at [735, 123] on button at bounding box center [738, 117] width 13 height 13
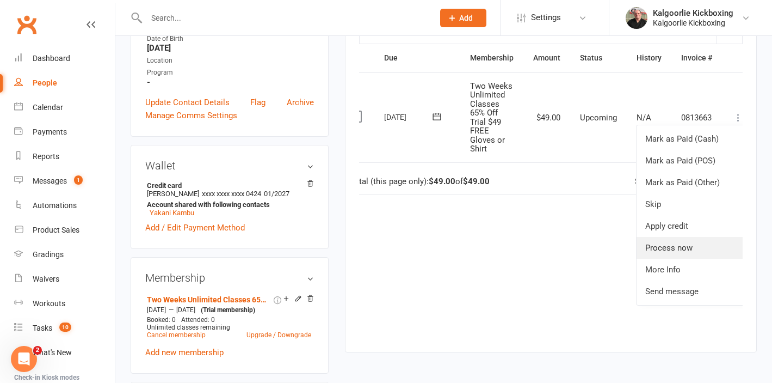
click at [689, 246] on link "Process now" at bounding box center [691, 248] width 108 height 22
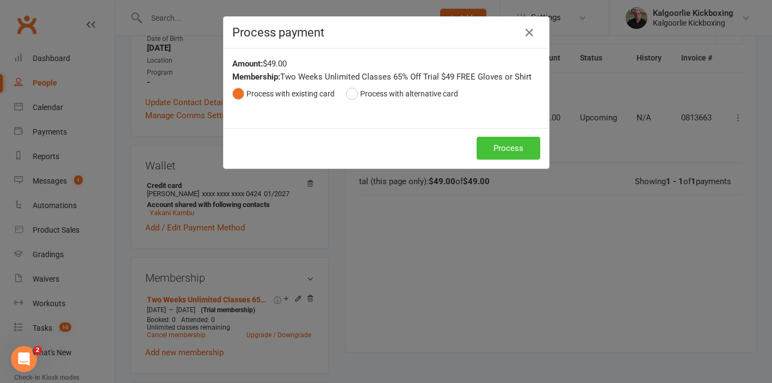
click at [510, 146] on button "Process" at bounding box center [509, 148] width 64 height 23
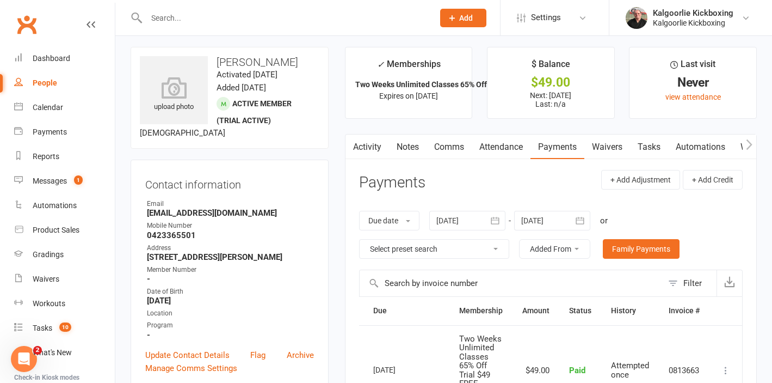
scroll to position [4, 0]
click at [498, 147] on link "Attendance" at bounding box center [501, 147] width 59 height 25
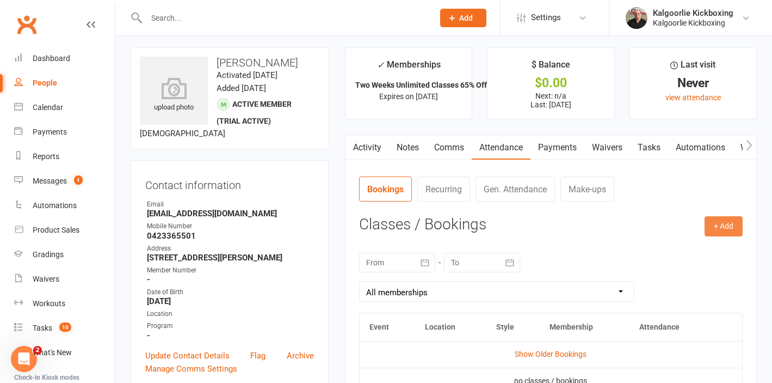
click at [732, 225] on button "+ Add" at bounding box center [724, 226] width 38 height 20
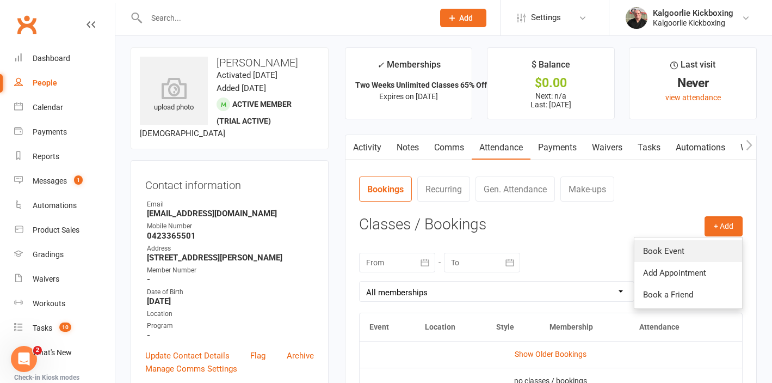
click at [679, 249] on link "Book Event" at bounding box center [688, 251] width 108 height 22
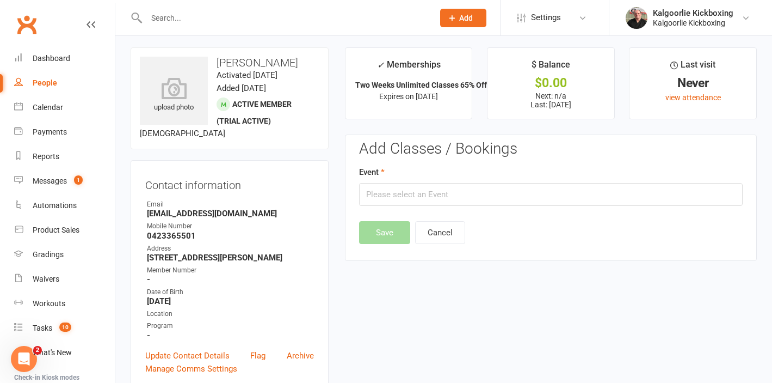
scroll to position [84, 0]
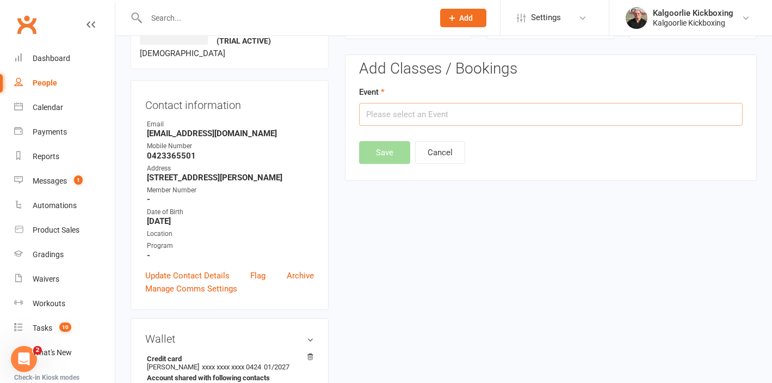
click at [427, 112] on input "text" at bounding box center [551, 114] width 384 height 23
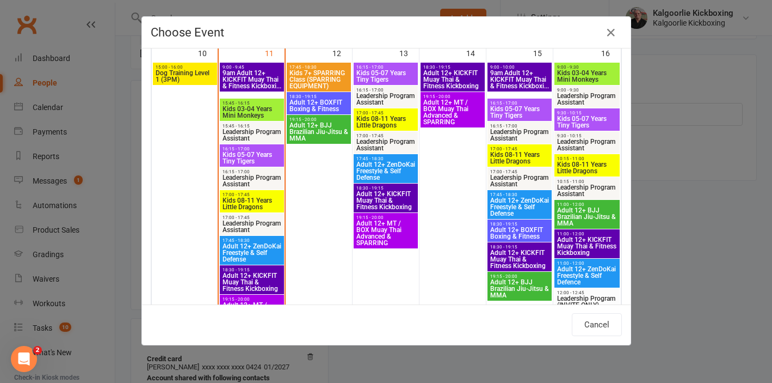
scroll to position [616, 0]
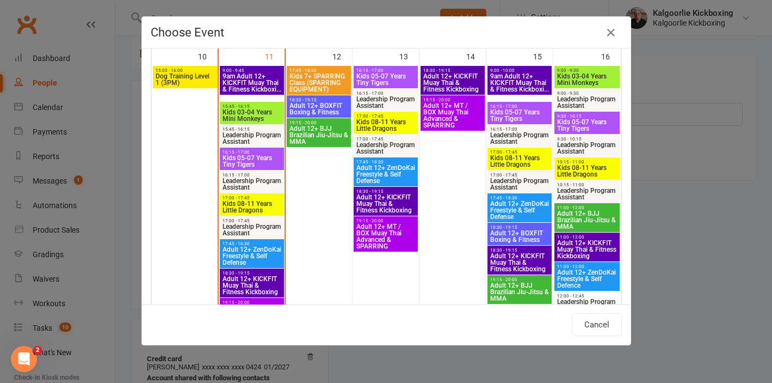
click at [252, 201] on span "Kids 08-11 Years Little Dragons" at bounding box center [252, 206] width 60 height 13
type input "Kids 08-11 Years Little Dragons - Aug 11, 2025 5:00:00 PM"
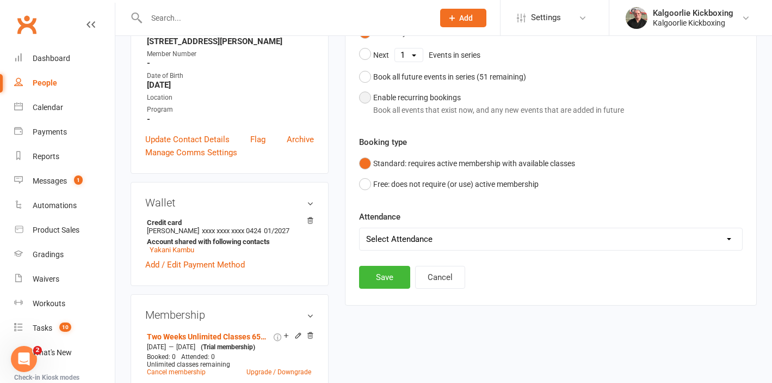
scroll to position [219, 0]
click at [387, 272] on button "Save" at bounding box center [384, 277] width 51 height 23
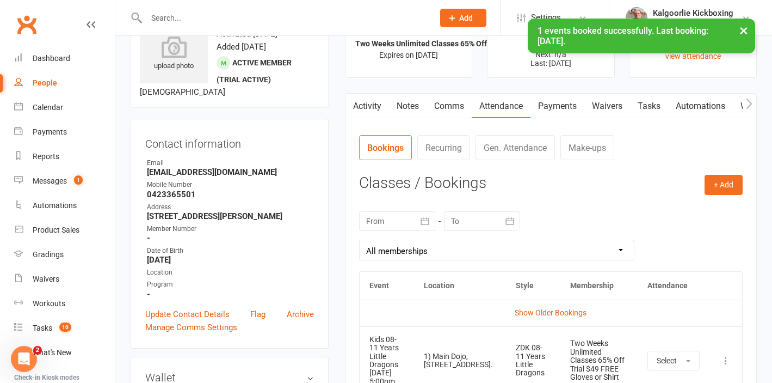
scroll to position [0, 0]
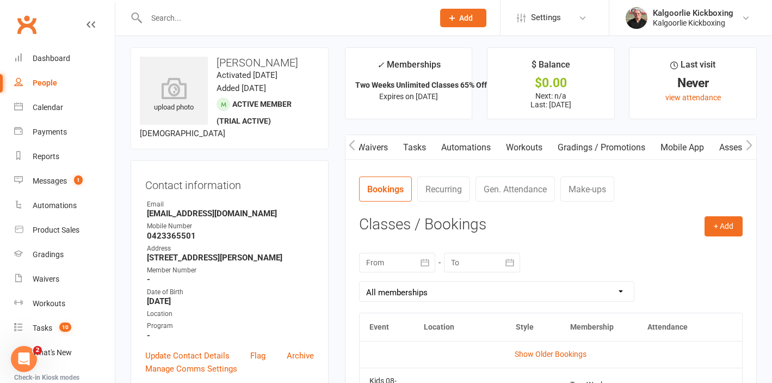
scroll to position [0, 234]
click at [692, 149] on link "Mobile App" at bounding box center [682, 147] width 59 height 25
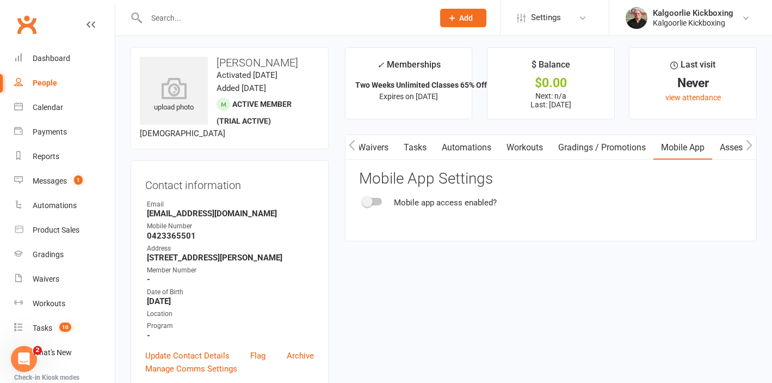
click at [371, 201] on span at bounding box center [367, 201] width 11 height 11
click at [363, 200] on input "checkbox" at bounding box center [363, 200] width 0 height 0
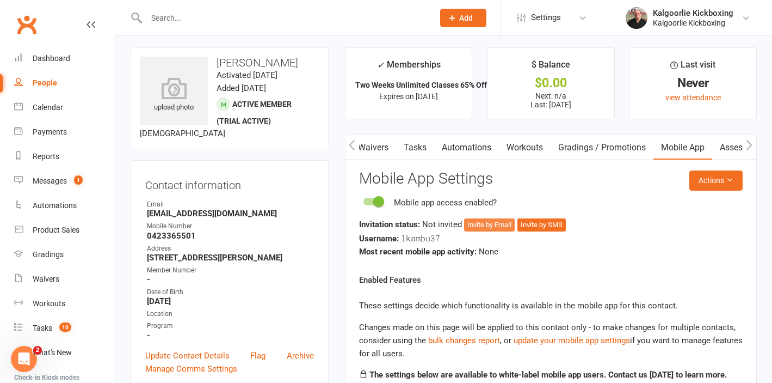
click at [483, 222] on button "Invite by Email" at bounding box center [489, 224] width 51 height 13
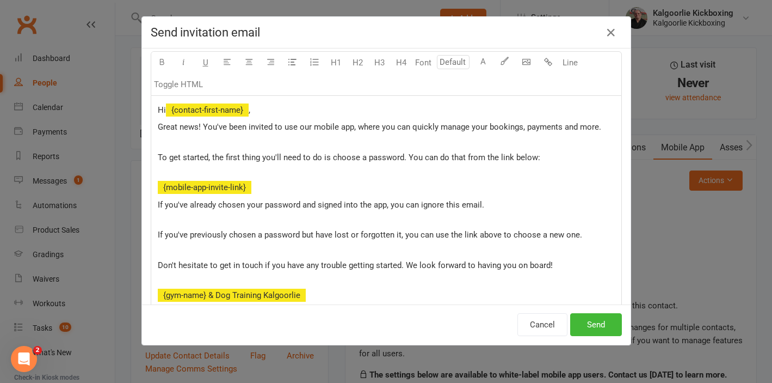
scroll to position [79, 0]
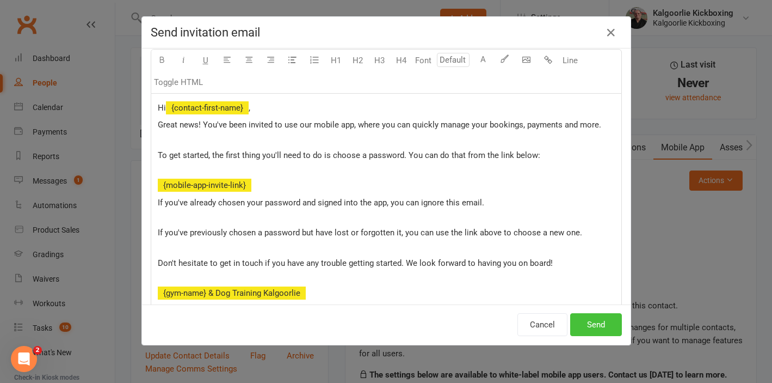
click at [591, 326] on button "Send" at bounding box center [596, 324] width 52 height 23
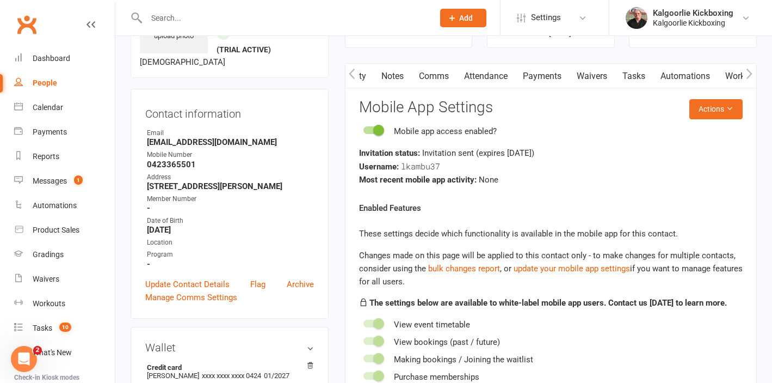
scroll to position [0, 0]
click at [562, 75] on link "Payments" at bounding box center [558, 76] width 54 height 25
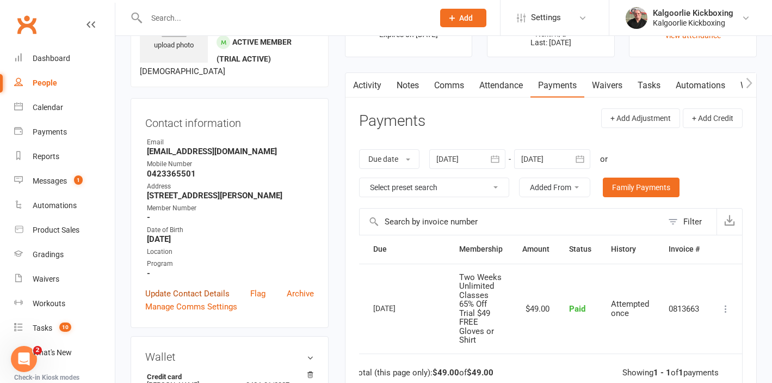
click at [187, 295] on link "Update Contact Details" at bounding box center [187, 293] width 84 height 13
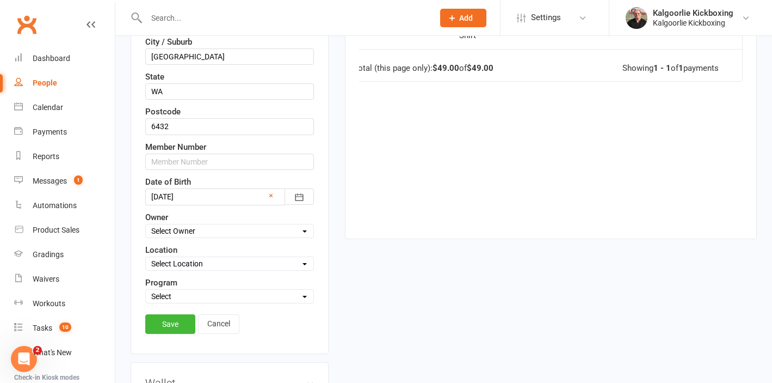
scroll to position [389, 0]
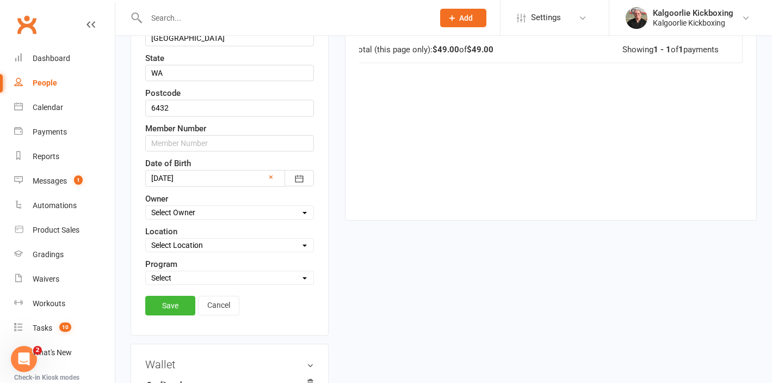
click at [183, 215] on select "Select Owner Kalgoorlie Kickboxing [PERSON_NAME] Wazanna [PERSON_NAME]" at bounding box center [230, 212] width 168 height 12
select select "0"
click at [193, 248] on select "Select Location 1) [GEOGRAPHIC_DATA], [STREET_ADDRESS]. [GEOGRAPHIC_DATA][PERSO…" at bounding box center [230, 245] width 168 height 12
select select "0"
click at [194, 273] on select "Select Martial Arts and Fitness Dog Training" at bounding box center [230, 278] width 168 height 12
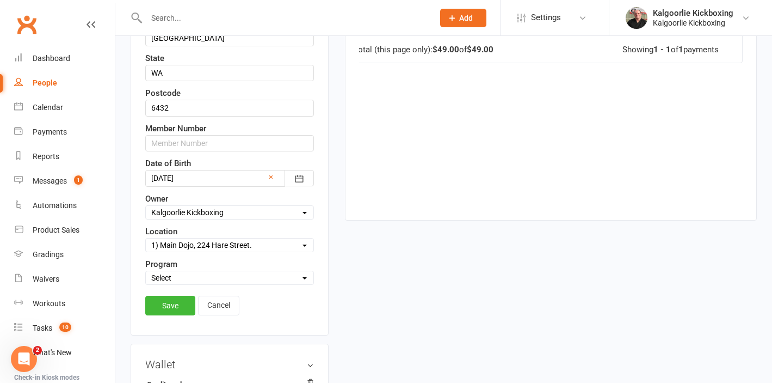
select select "Martial Arts and Fitness"
click at [181, 309] on link "Save" at bounding box center [170, 305] width 50 height 20
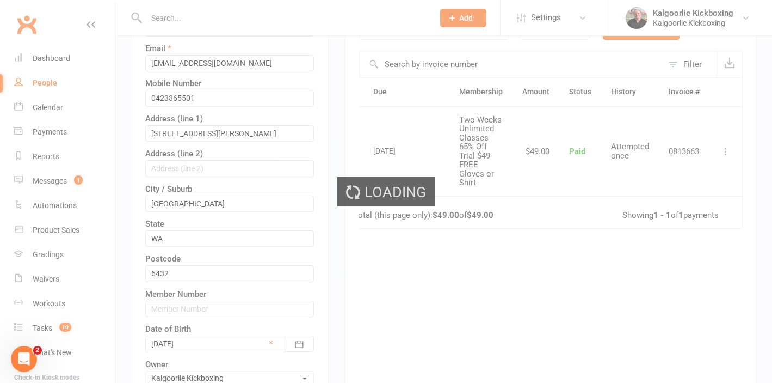
scroll to position [0, 0]
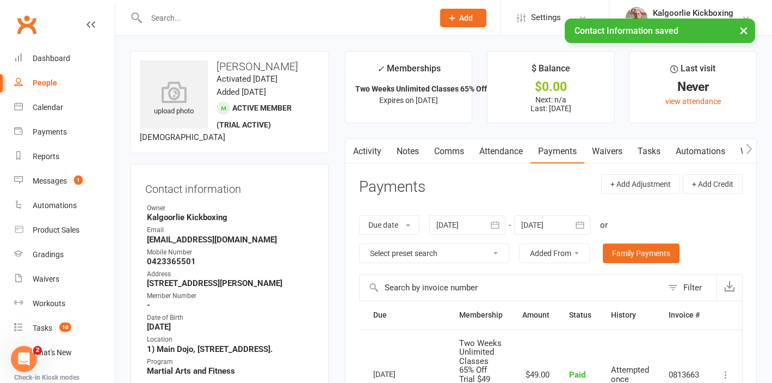
click at [511, 145] on link "Attendance" at bounding box center [501, 151] width 59 height 25
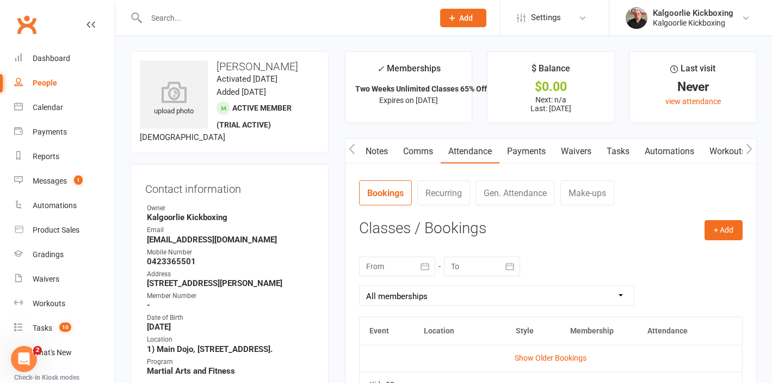
click at [528, 152] on link "Payments" at bounding box center [527, 151] width 54 height 25
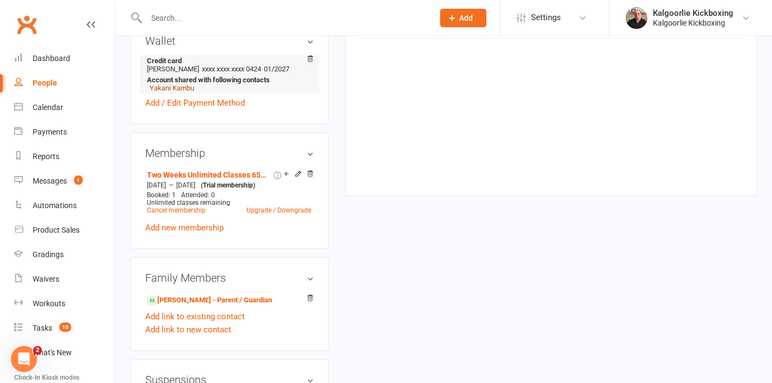
scroll to position [418, 0]
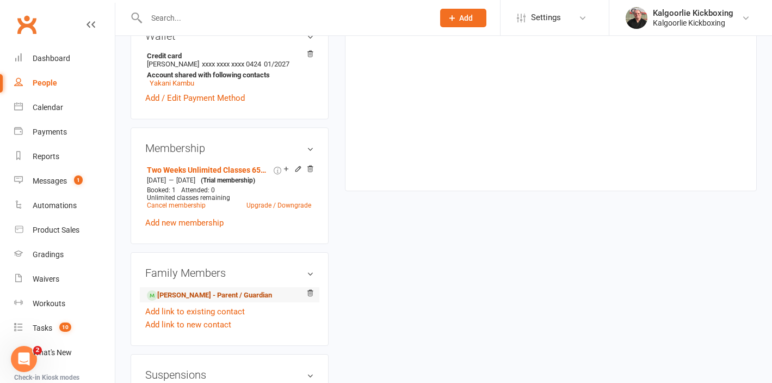
click at [179, 298] on link "Yakani Kambu - Parent / Guardian" at bounding box center [209, 294] width 125 height 11
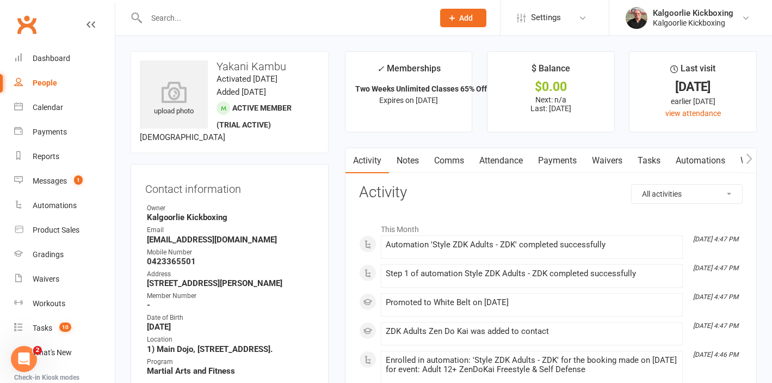
click at [557, 163] on link "Payments" at bounding box center [558, 160] width 54 height 25
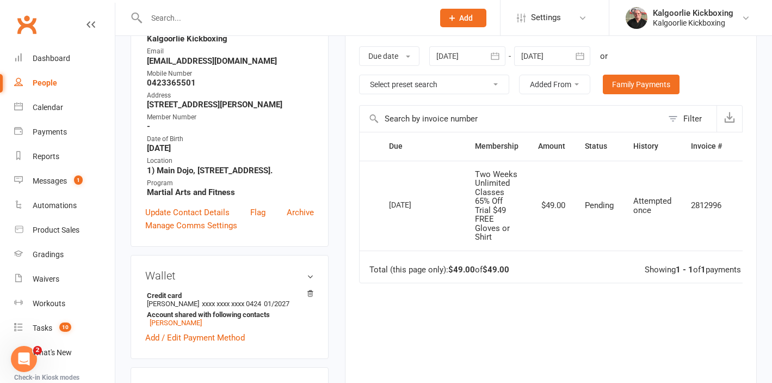
scroll to position [223, 0]
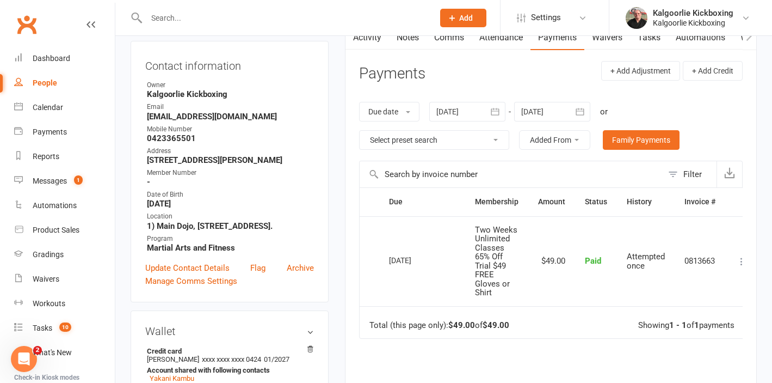
scroll to position [124, 0]
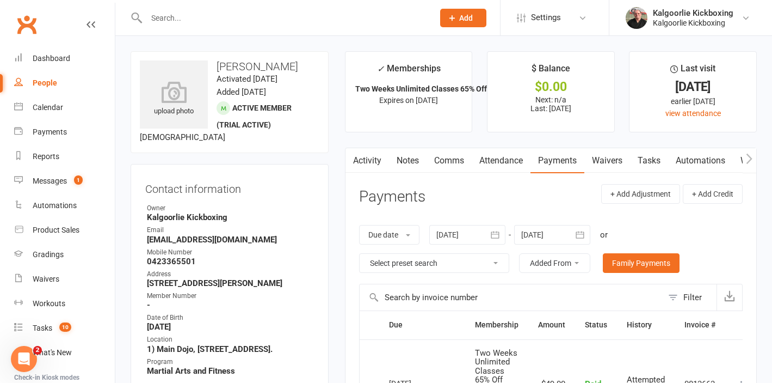
click at [275, 22] on input "text" at bounding box center [284, 17] width 283 height 15
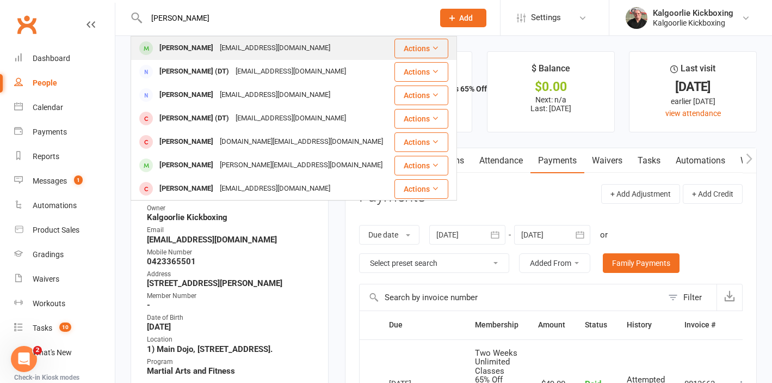
type input "terence harvey"
click at [227, 46] on div "Admin@theglobalgorilla.com" at bounding box center [275, 48] width 117 height 16
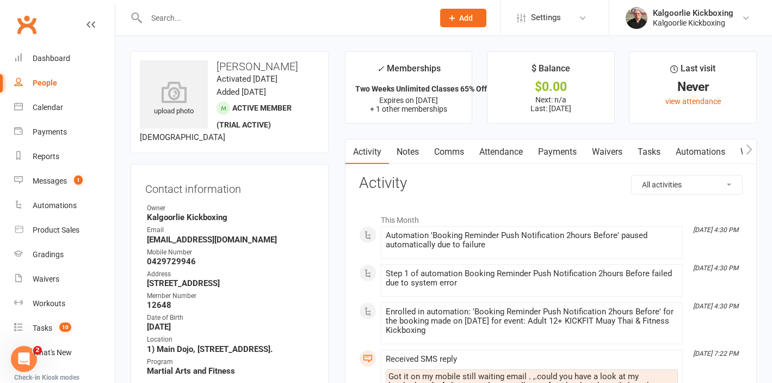
click at [601, 150] on link "Waivers" at bounding box center [607, 151] width 46 height 25
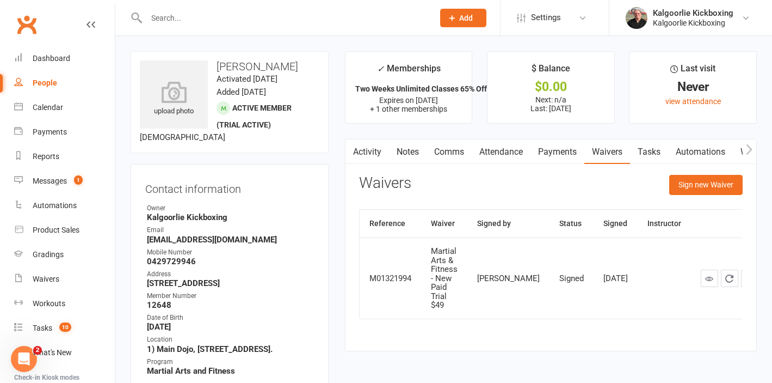
click at [549, 151] on link "Payments" at bounding box center [558, 151] width 54 height 25
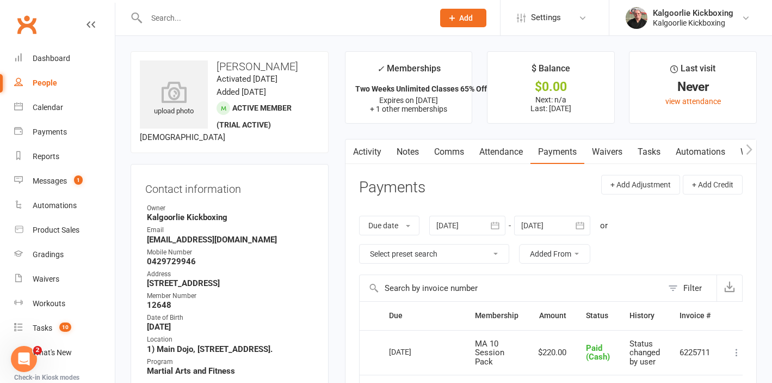
scroll to position [12, 0]
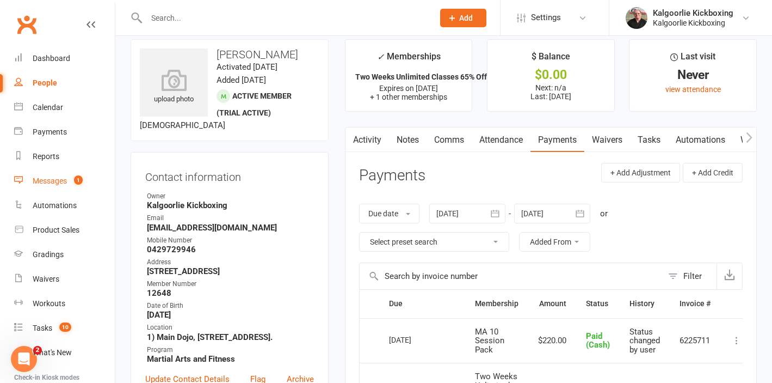
click at [53, 181] on div "Messages" at bounding box center [50, 180] width 34 height 9
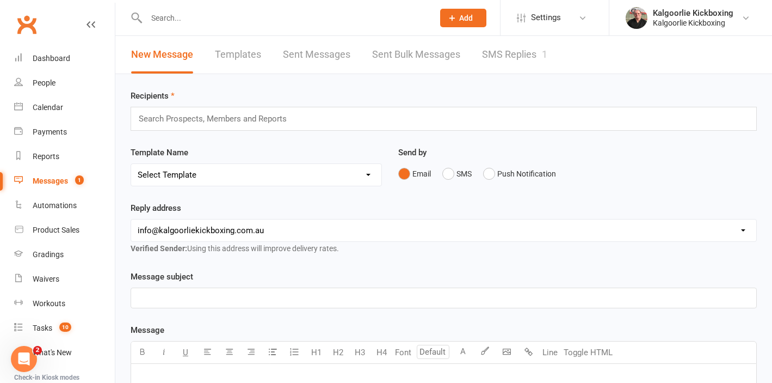
click at [506, 56] on link "SMS Replies 1" at bounding box center [514, 55] width 65 height 38
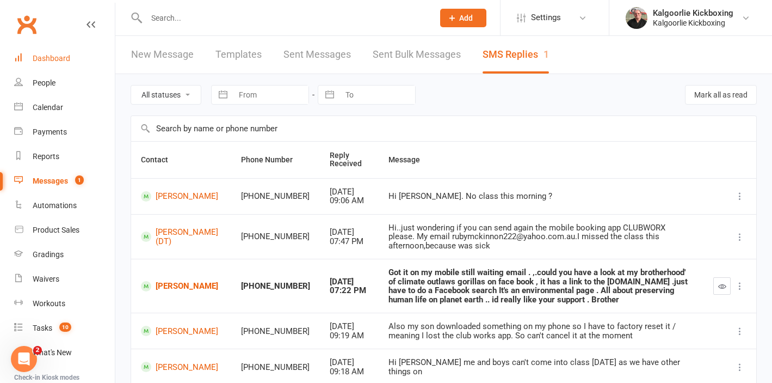
click at [57, 60] on div "Dashboard" at bounding box center [52, 58] width 38 height 9
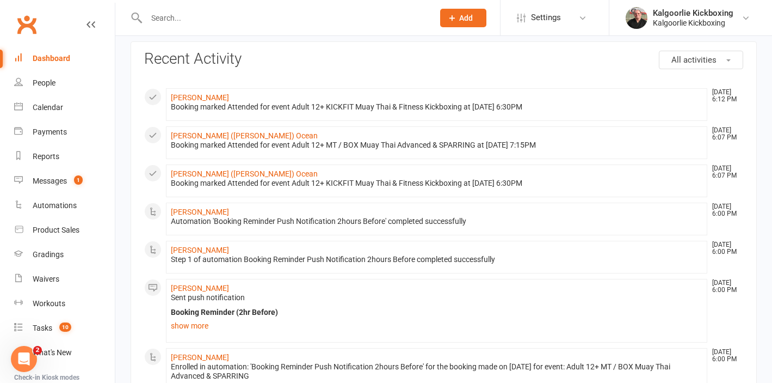
scroll to position [48, 0]
click at [293, 23] on input "text" at bounding box center [284, 17] width 283 height 15
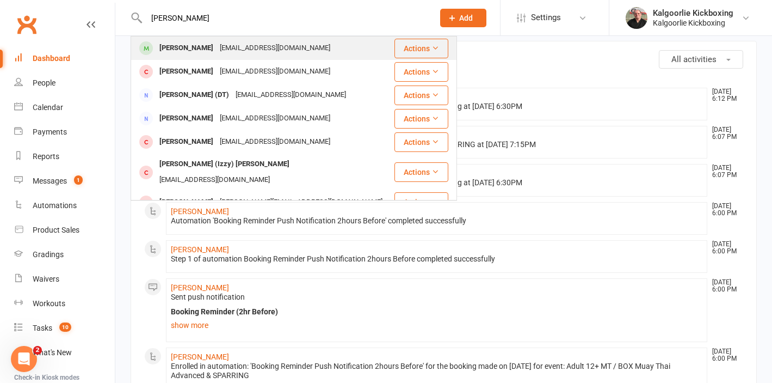
type input "isabelle"
click at [245, 48] on div "bellal540@hotmail.com" at bounding box center [275, 48] width 117 height 16
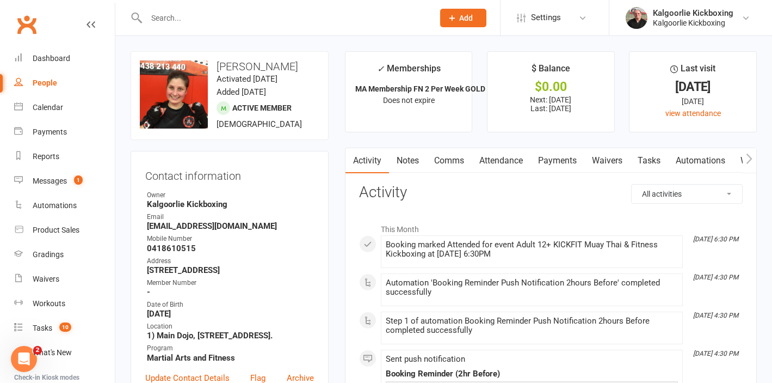
click at [498, 157] on link "Attendance" at bounding box center [501, 160] width 59 height 25
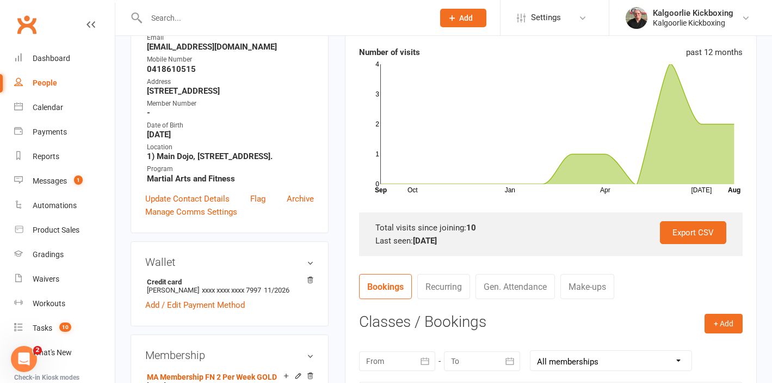
scroll to position [182, 0]
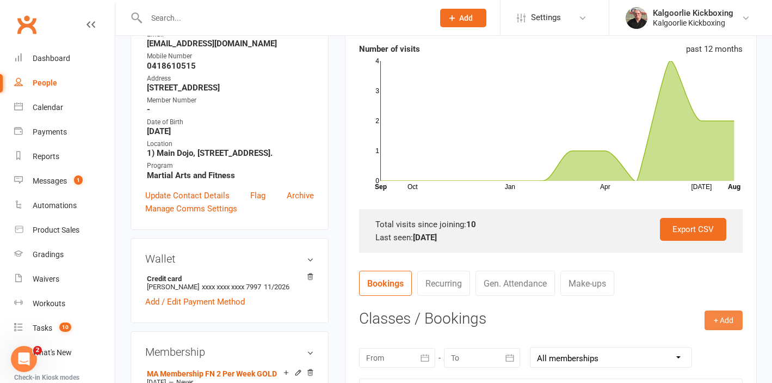
click at [720, 323] on button "+ Add" at bounding box center [724, 320] width 38 height 20
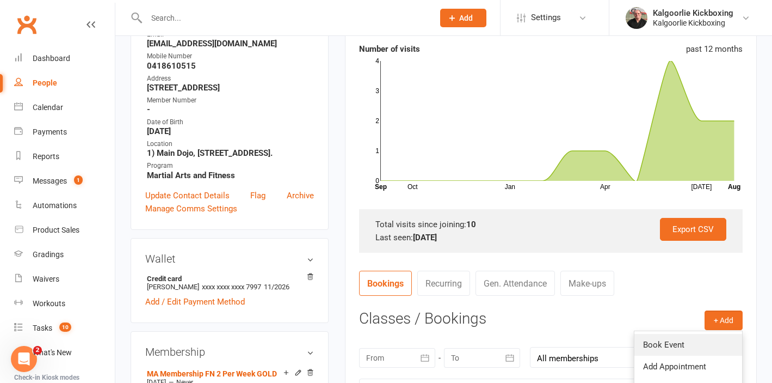
click at [675, 344] on link "Book Event" at bounding box center [688, 345] width 108 height 22
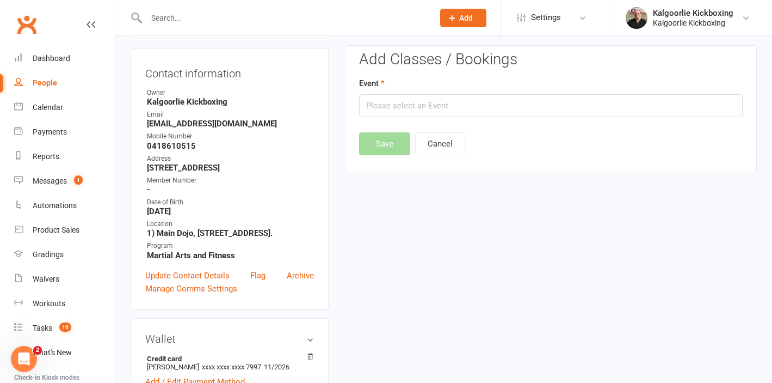
scroll to position [93, 0]
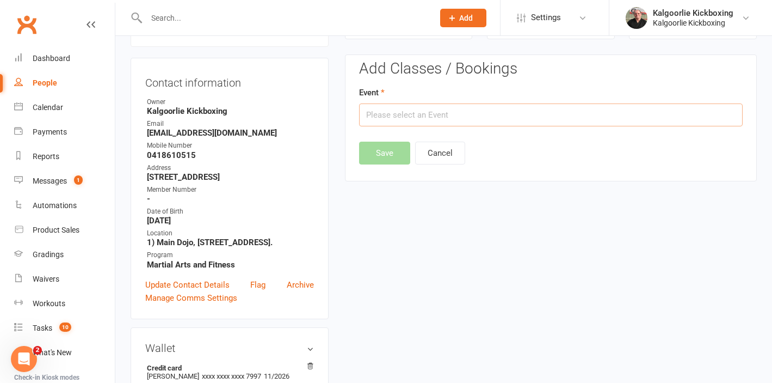
click at [448, 116] on input "text" at bounding box center [551, 114] width 384 height 23
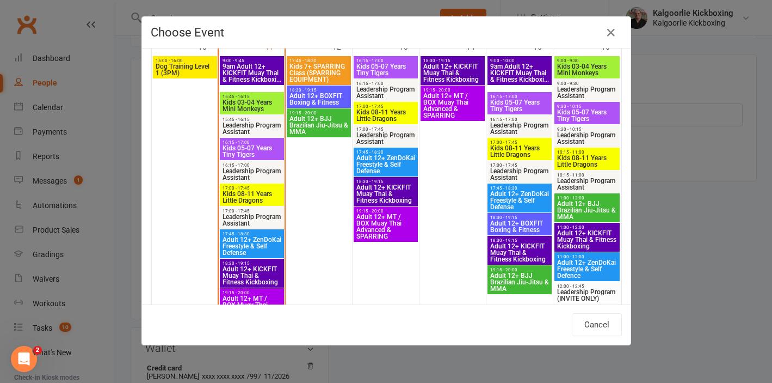
scroll to position [639, 0]
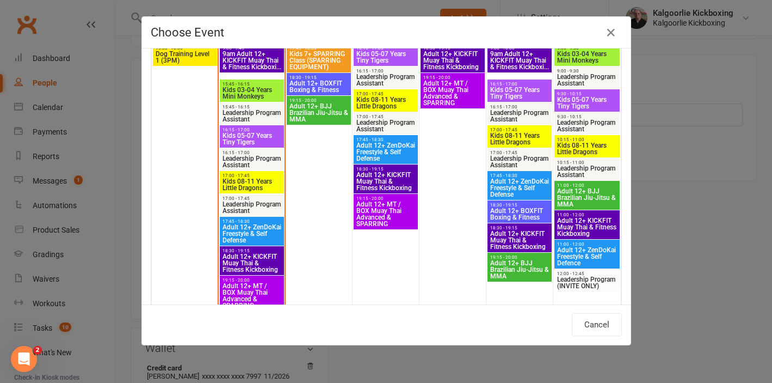
click at [249, 254] on span "Adult 12+ KICKFIT Muay Thai & Fitness Kickboxing" at bounding box center [252, 263] width 60 height 20
type input "Adult 12+ KICKFIT Muay Thai & Fitness Kickboxing - Aug 11, 2025 6:30:00 PM"
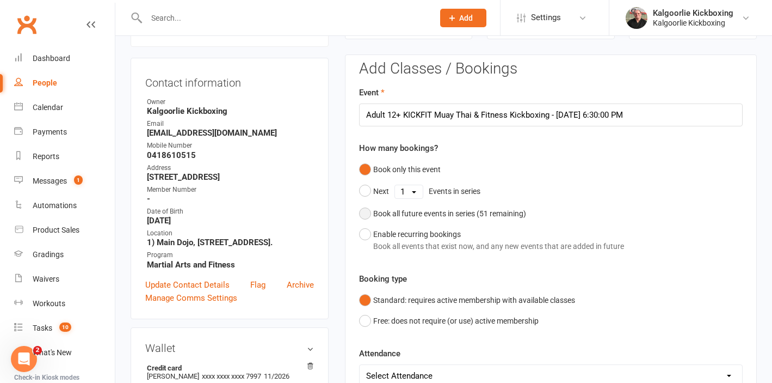
click at [367, 213] on button "Book all future events in series ( 51 remaining)" at bounding box center [442, 213] width 167 height 21
click at [389, 356] on button "Save" at bounding box center [384, 358] width 51 height 23
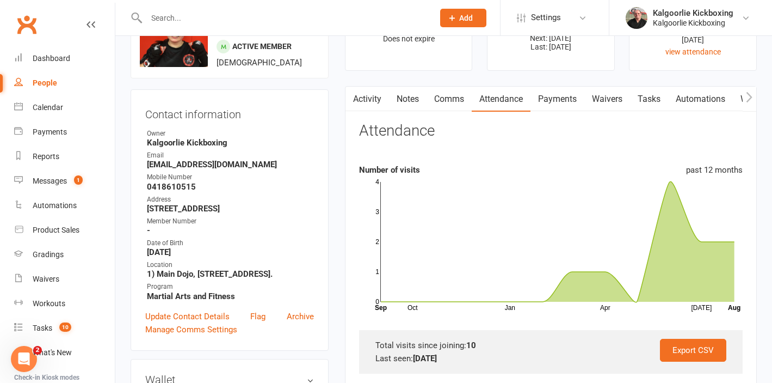
scroll to position [0, 0]
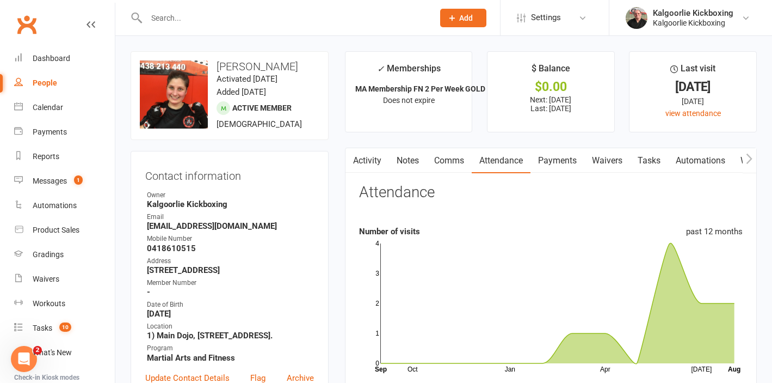
click at [286, 19] on input "text" at bounding box center [284, 17] width 283 height 15
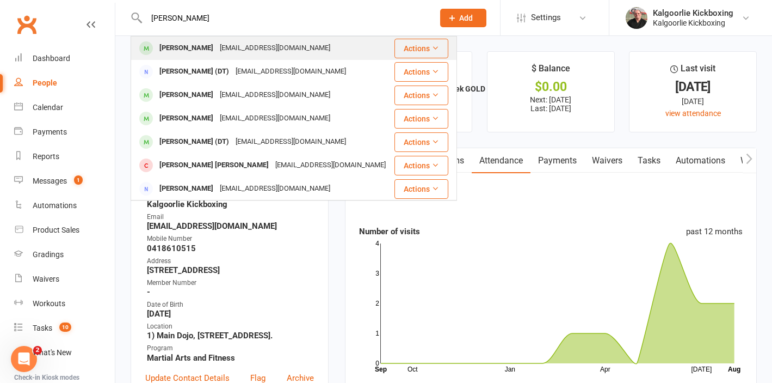
type input "terence"
click at [236, 51] on div "Admin@theglobalgorilla.com" at bounding box center [275, 48] width 117 height 16
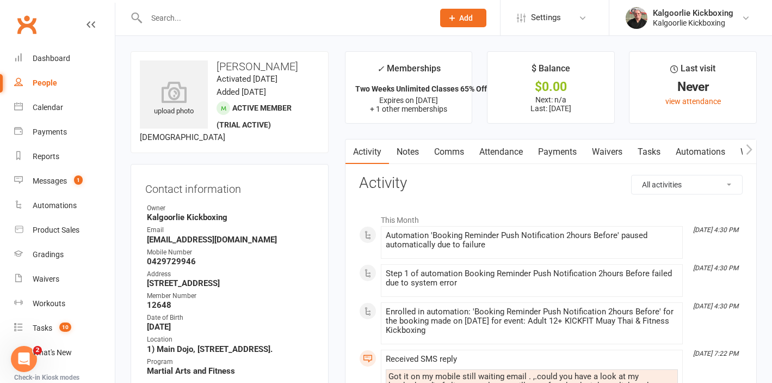
click at [556, 151] on link "Payments" at bounding box center [558, 151] width 54 height 25
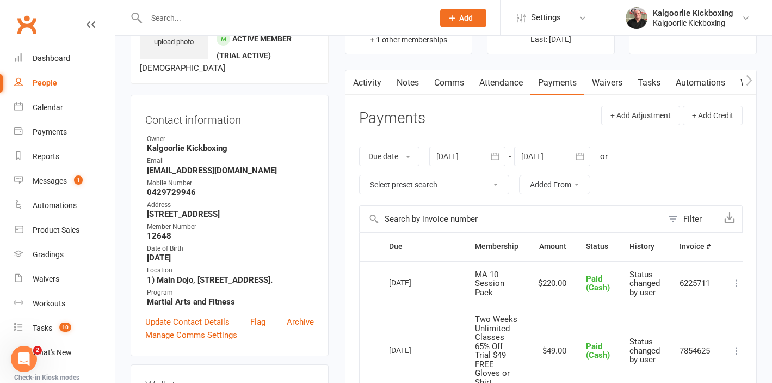
scroll to position [69, 0]
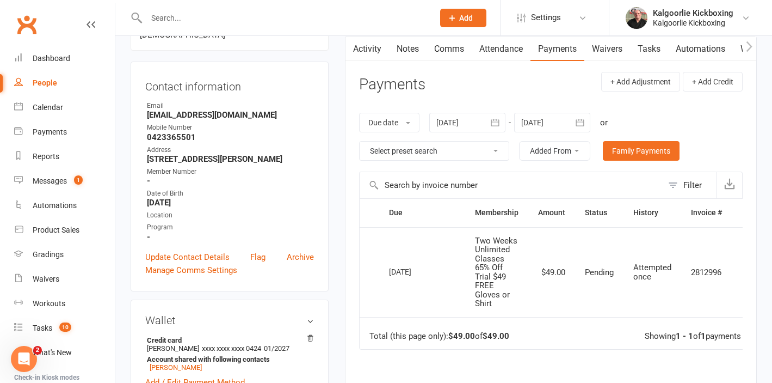
scroll to position [0, 23]
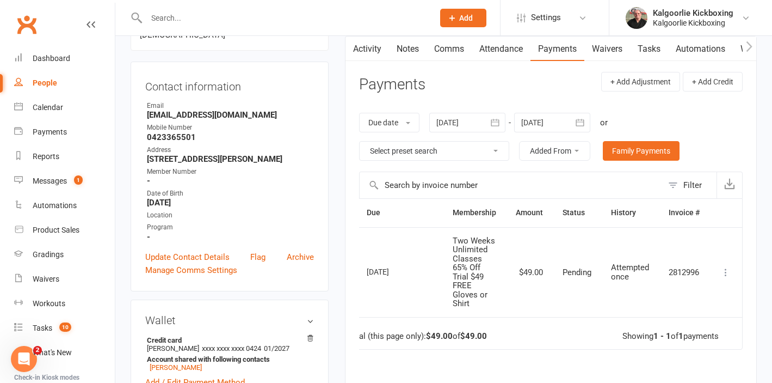
click at [727, 274] on icon at bounding box center [725, 272] width 11 height 11
click at [680, 247] on td "2812996" at bounding box center [684, 272] width 51 height 90
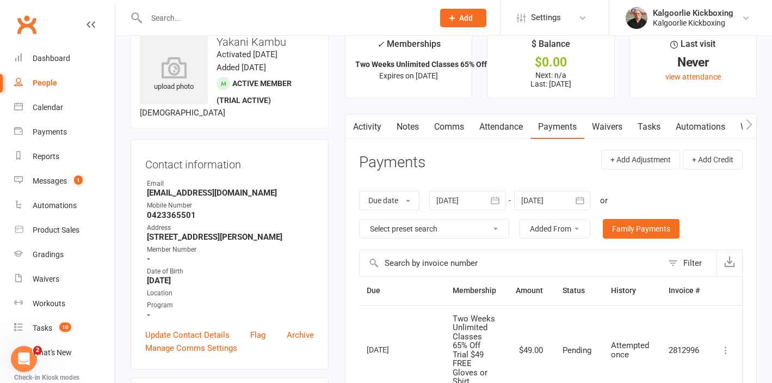
scroll to position [28, 0]
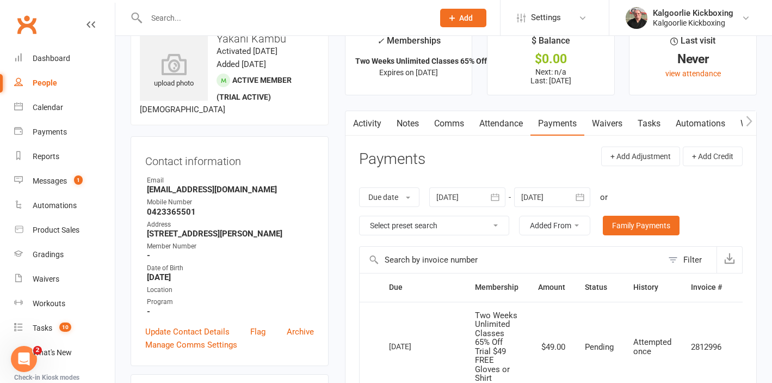
scroll to position [21, 0]
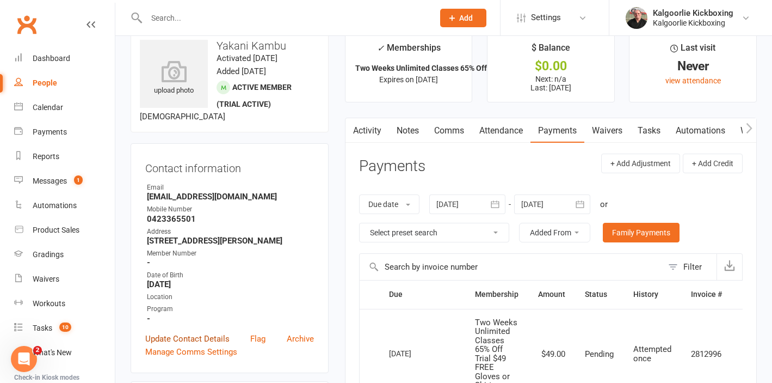
click at [193, 337] on link "Update Contact Details" at bounding box center [187, 338] width 84 height 13
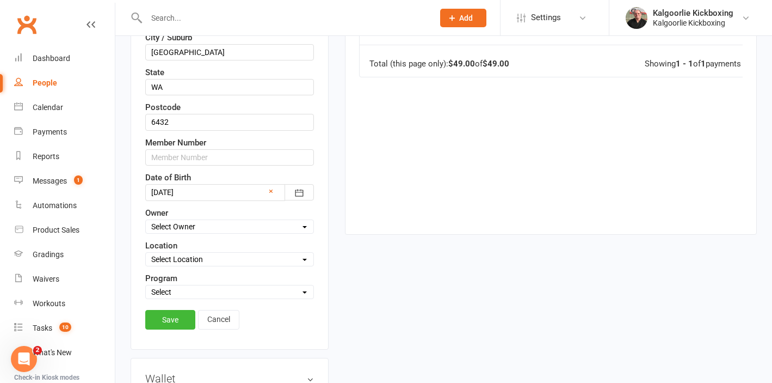
scroll to position [380, 0]
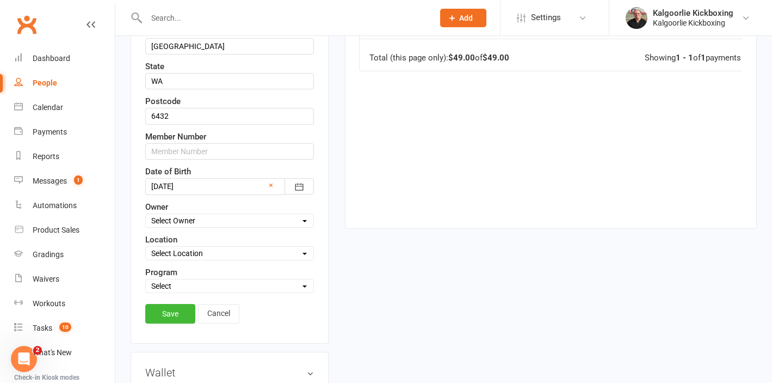
click at [189, 220] on select "Select Owner Kalgoorlie Kickboxing Jo Callaghan Wazanna Paul" at bounding box center [230, 220] width 168 height 12
select select "0"
click at [180, 243] on div "Location Select Location 1) Main Dojo, 224 Hare Street. DT1 Edwards Park, Picad…" at bounding box center [229, 246] width 169 height 27
click at [180, 252] on select "Select Location 1) Main Dojo, 224 Hare Street. DT1 Edwards Park, Picadilly Stre…" at bounding box center [230, 253] width 168 height 12
select select "0"
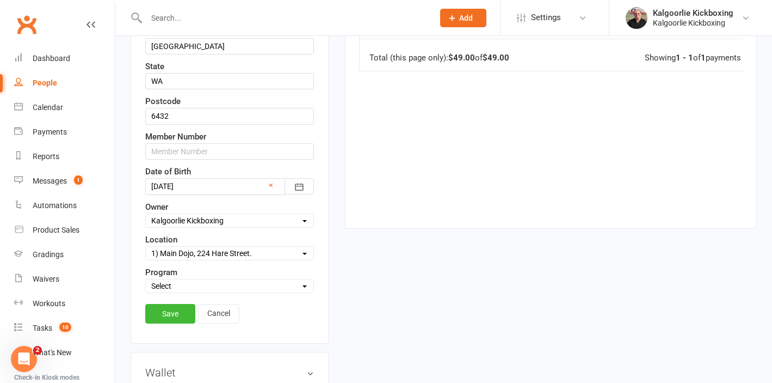
click at [184, 283] on select "Select Martial Arts and Fitness Dog Training" at bounding box center [230, 286] width 168 height 12
select select "Martial Arts and Fitness"
click at [172, 314] on link "Save" at bounding box center [170, 314] width 50 height 20
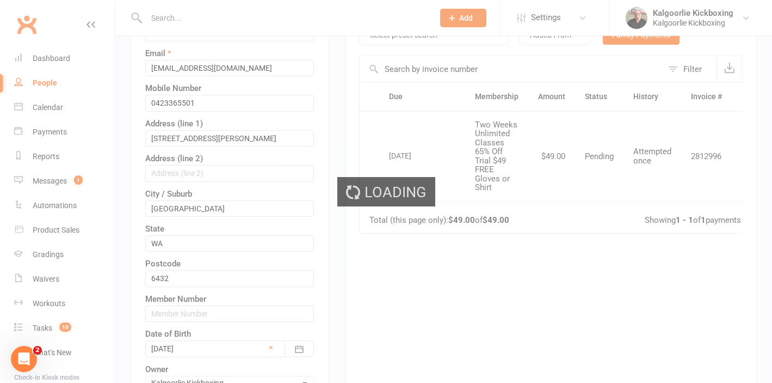
scroll to position [0, 0]
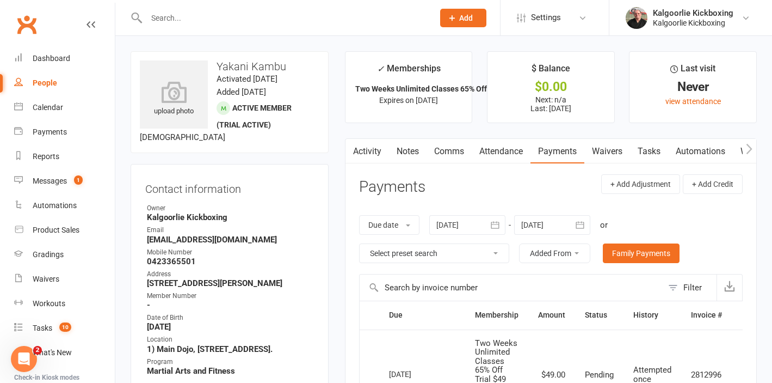
click at [502, 160] on link "Attendance" at bounding box center [501, 151] width 59 height 25
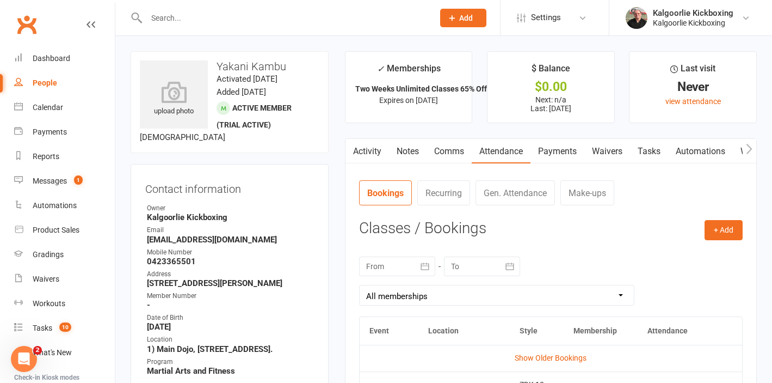
click at [167, 14] on input "text" at bounding box center [284, 17] width 283 height 15
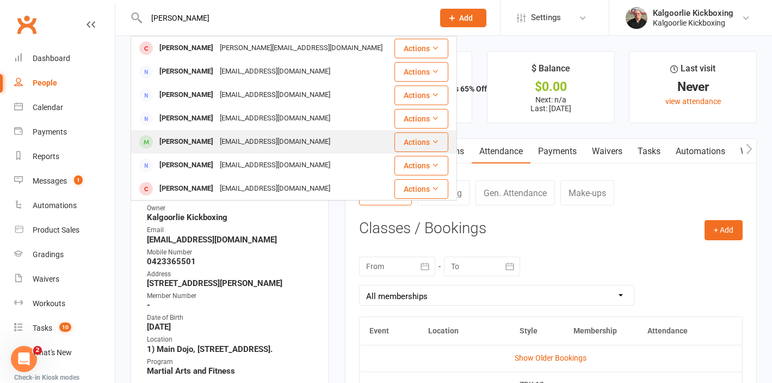
type input "amy"
click at [186, 143] on div "Amy Osei" at bounding box center [186, 142] width 60 height 16
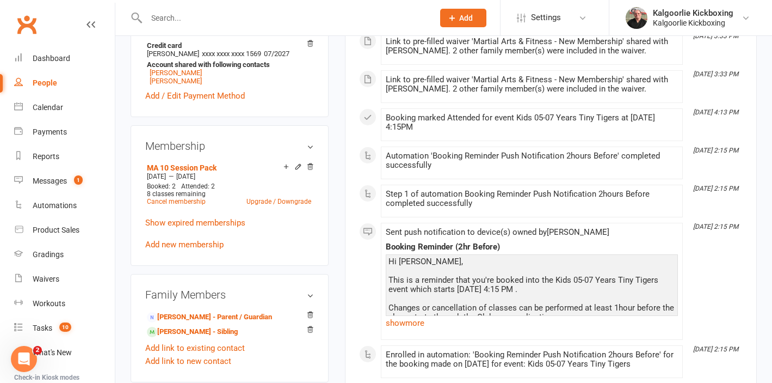
scroll to position [418, 0]
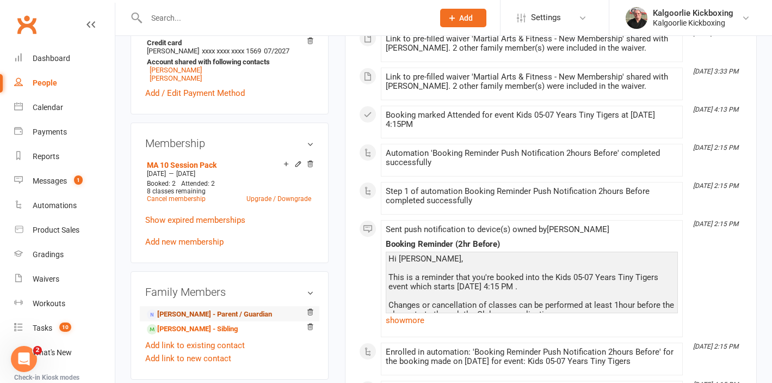
click at [182, 313] on link "Jennifer Osei - Parent / Guardian" at bounding box center [209, 314] width 125 height 11
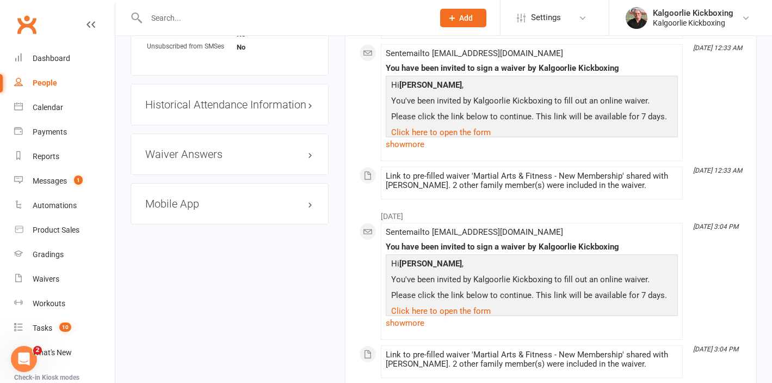
scroll to position [825, 0]
click at [205, 209] on div "Mobile App" at bounding box center [230, 202] width 198 height 41
click at [194, 201] on h3 "Mobile App" at bounding box center [229, 202] width 169 height 12
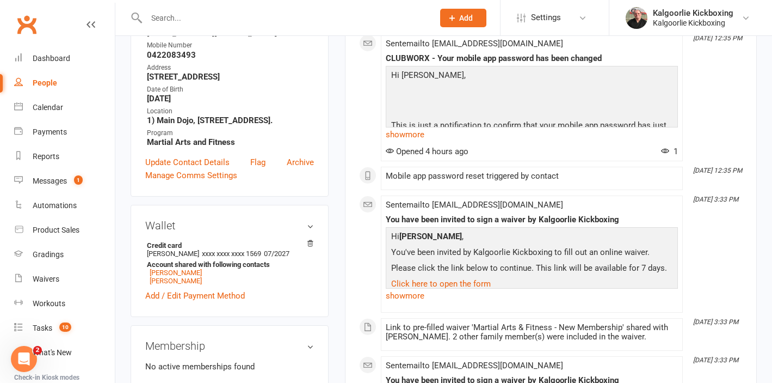
scroll to position [0, 0]
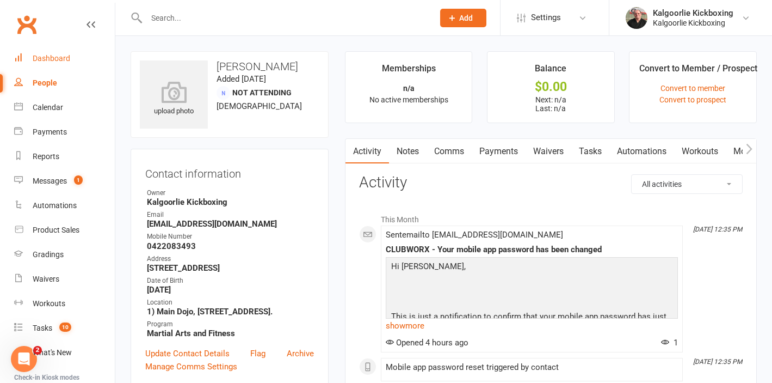
click at [58, 58] on div "Dashboard" at bounding box center [52, 58] width 38 height 9
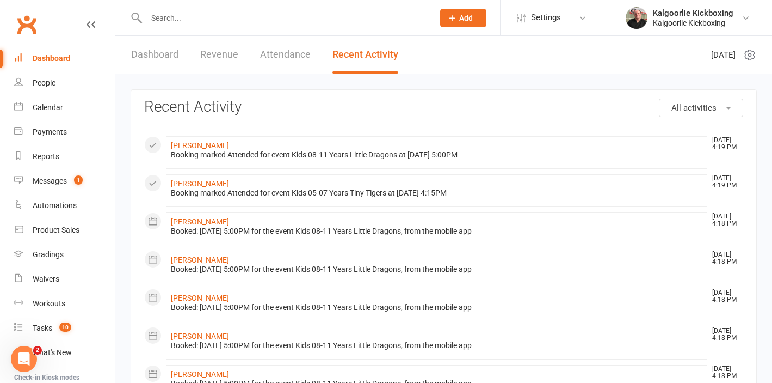
click at [56, 57] on div "Dashboard" at bounding box center [52, 58] width 38 height 9
click at [55, 57] on div "Dashboard" at bounding box center [52, 58] width 38 height 9
click at [289, 110] on h3 "Recent Activity" at bounding box center [443, 106] width 599 height 17
click at [324, 15] on input "text" at bounding box center [284, 17] width 283 height 15
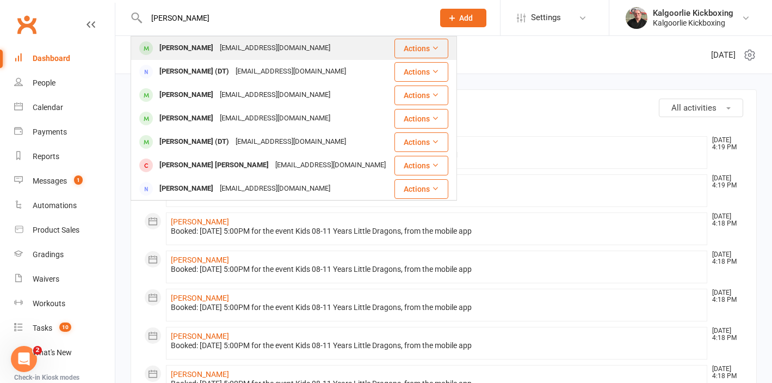
type input "[PERSON_NAME]"
click at [285, 45] on div "[EMAIL_ADDRESS][DOMAIN_NAME]" at bounding box center [275, 48] width 117 height 16
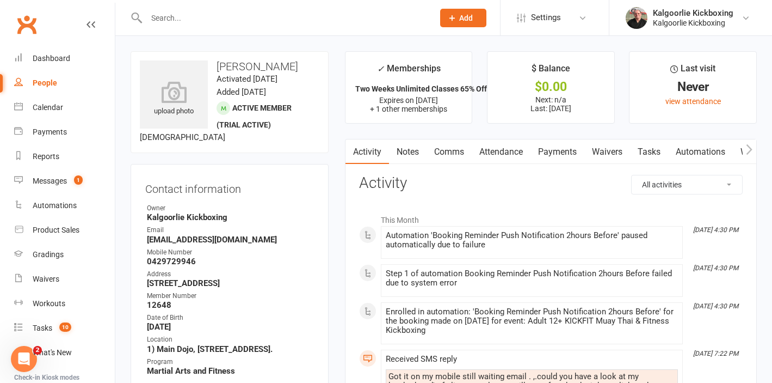
click at [564, 152] on link "Payments" at bounding box center [558, 151] width 54 height 25
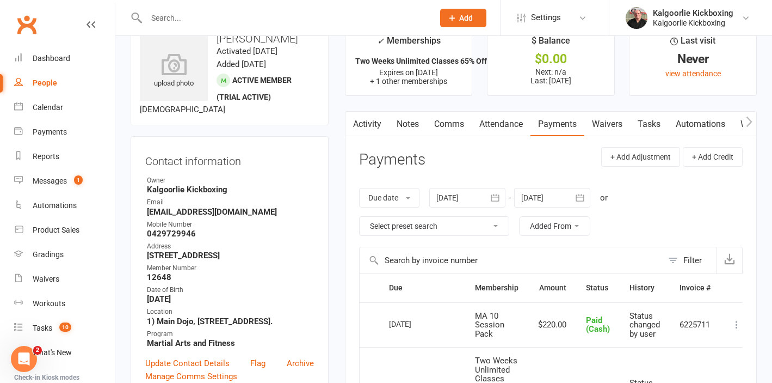
scroll to position [26, 0]
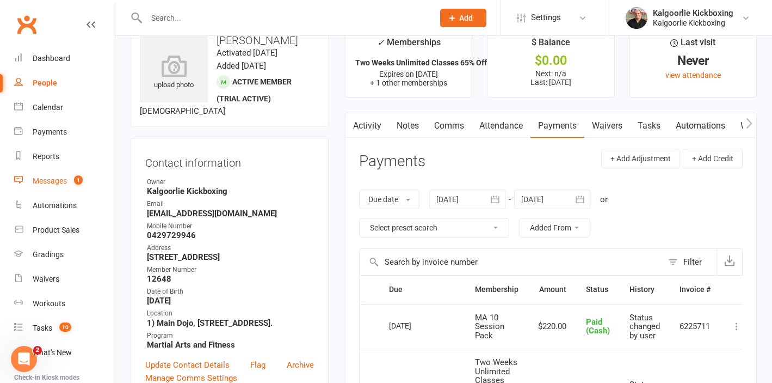
click at [57, 183] on div "Messages" at bounding box center [50, 180] width 34 height 9
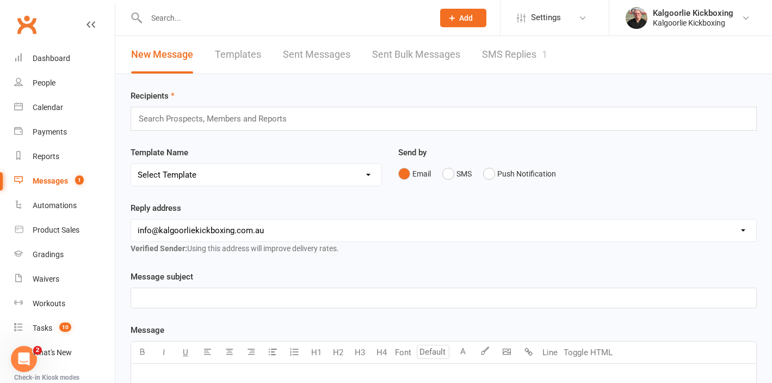
click at [498, 55] on link "SMS Replies 1" at bounding box center [514, 55] width 65 height 38
click at [46, 81] on div "People" at bounding box center [44, 82] width 23 height 9
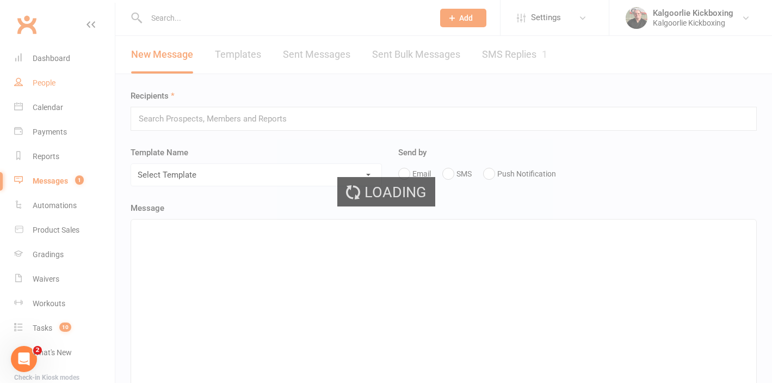
select select "100"
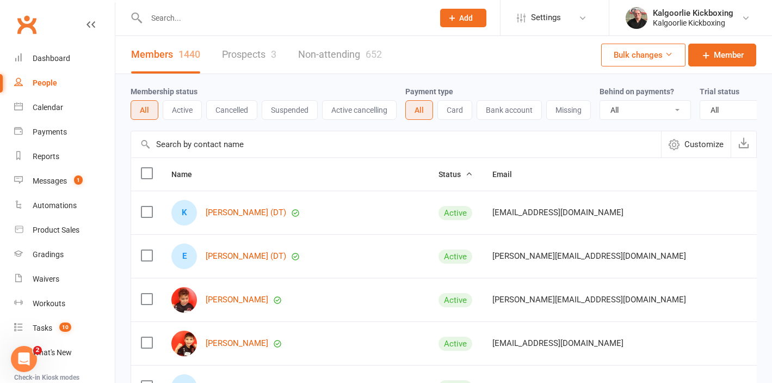
click at [238, 22] on input "text" at bounding box center [284, 17] width 283 height 15
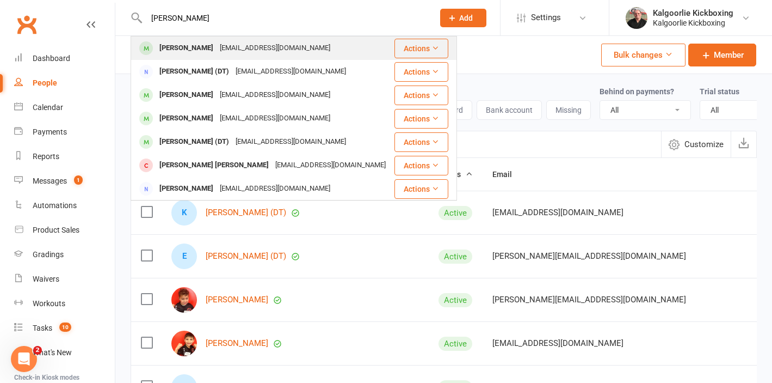
type input "[PERSON_NAME]"
click at [227, 49] on div "[EMAIL_ADDRESS][DOMAIN_NAME]" at bounding box center [275, 48] width 117 height 16
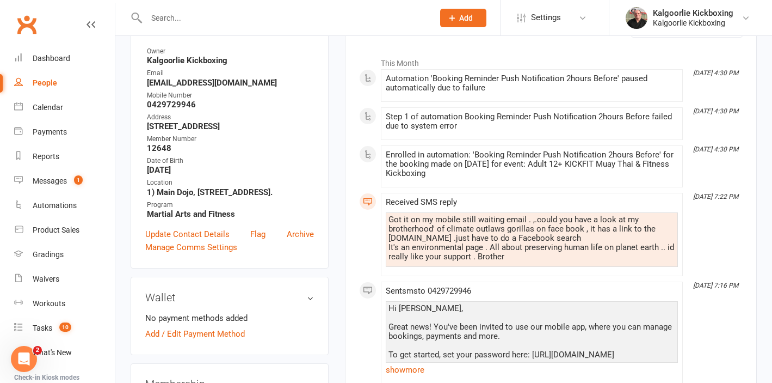
scroll to position [144, 0]
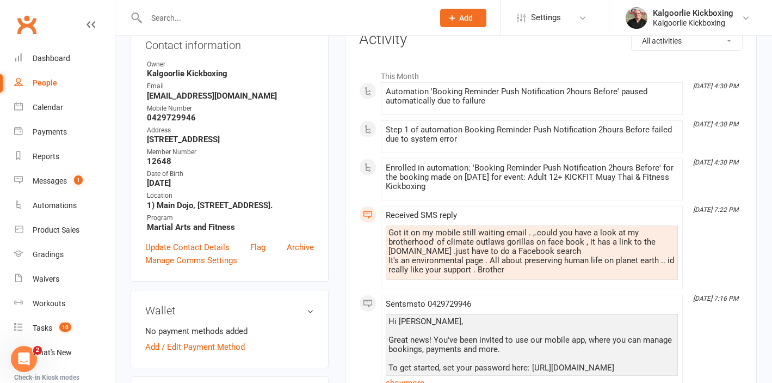
drag, startPoint x: 252, startPoint y: 95, endPoint x: 185, endPoint y: 85, distance: 67.6
click at [186, 86] on li "Email [EMAIL_ADDRESS][DOMAIN_NAME]" at bounding box center [229, 90] width 169 height 19
copy li "[EMAIL_ADDRESS][DOMAIN_NAME]"
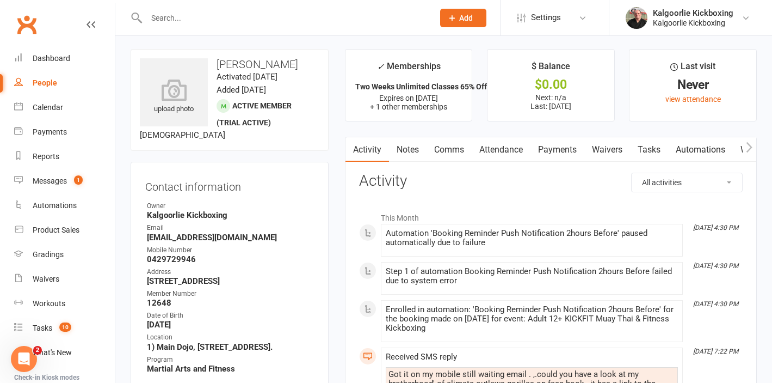
scroll to position [0, 0]
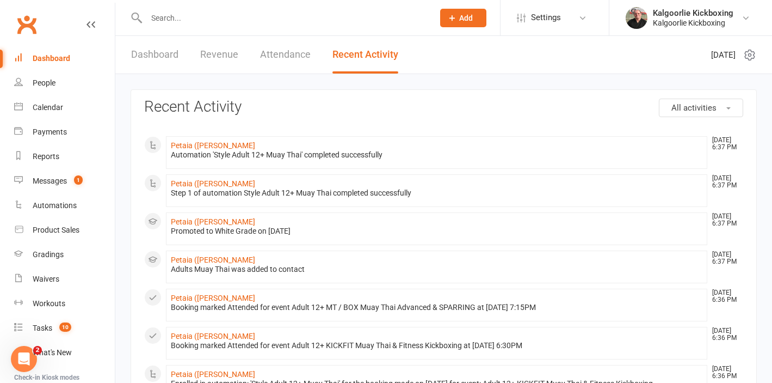
click at [58, 59] on div "Dashboard" at bounding box center [52, 58] width 38 height 9
click at [144, 56] on link "Dashboard" at bounding box center [154, 55] width 47 height 38
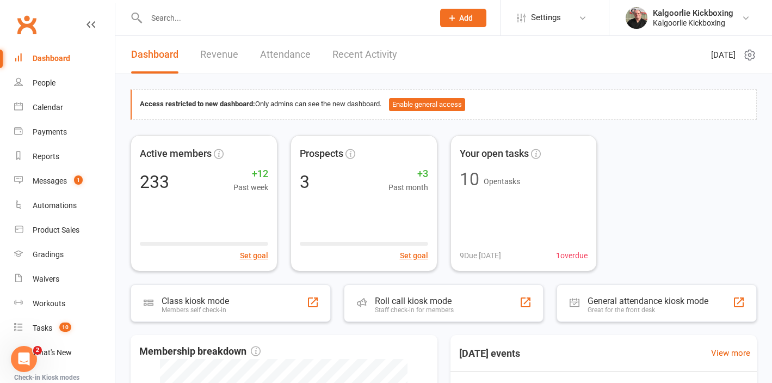
click at [172, 26] on div at bounding box center [278, 17] width 295 height 35
click at [170, 20] on input "text" at bounding box center [284, 17] width 283 height 15
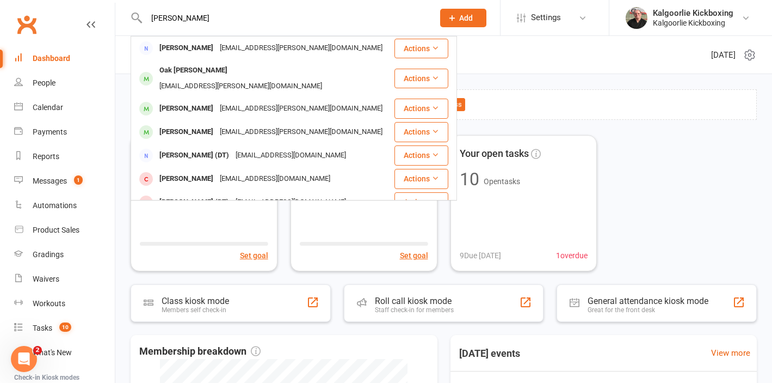
type input "[PERSON_NAME]"
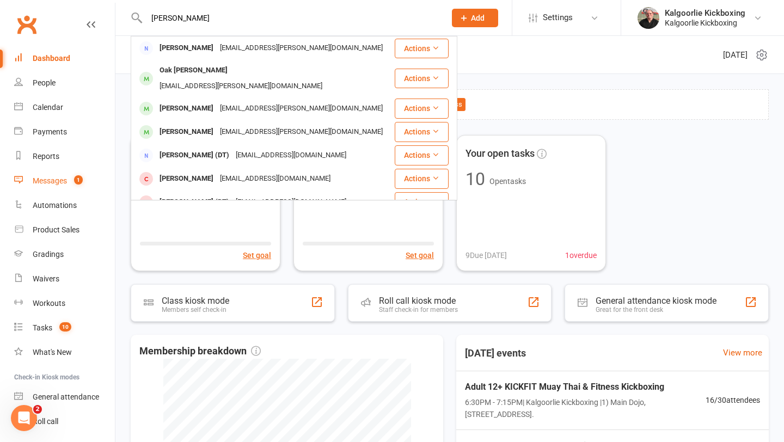
click at [58, 184] on div "Messages" at bounding box center [50, 180] width 34 height 9
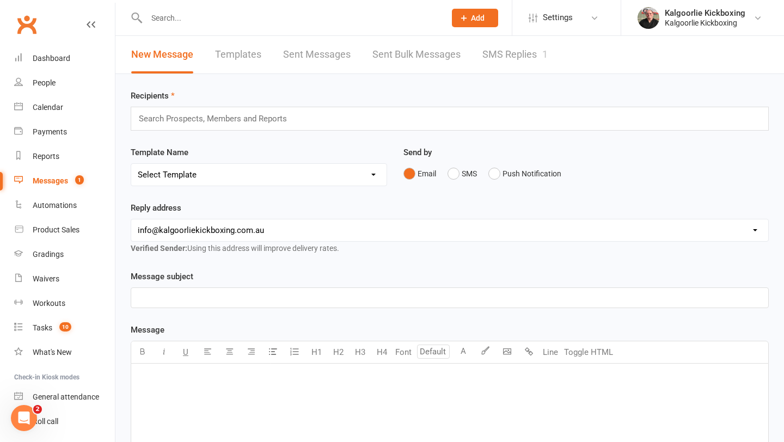
click at [520, 57] on link "SMS Replies 1" at bounding box center [514, 55] width 65 height 38
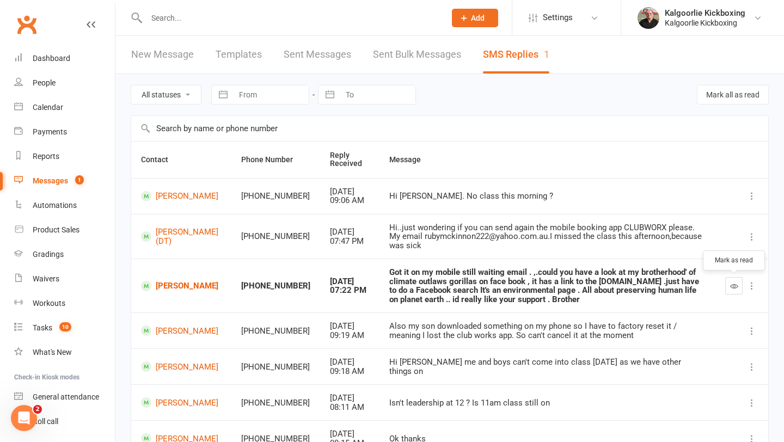
click at [733, 288] on icon "button" at bounding box center [734, 286] width 8 height 8
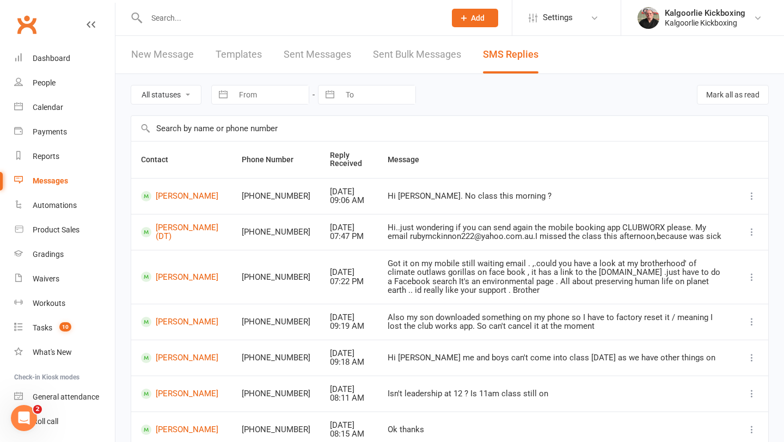
click at [23, 382] on icon "Open Intercom Messenger" at bounding box center [24, 418] width 18 height 18
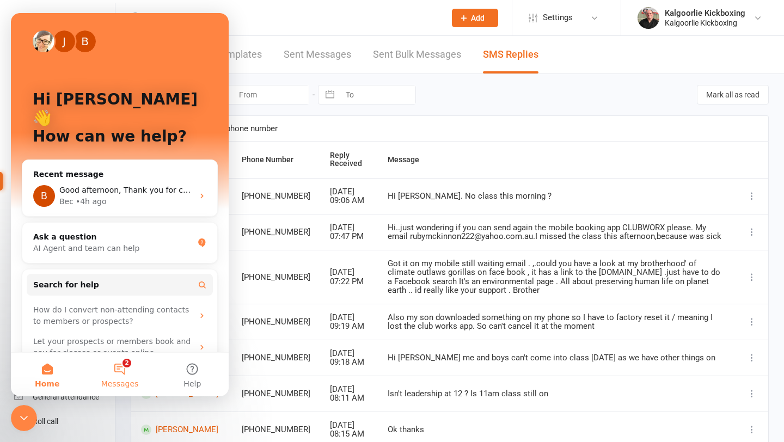
click at [118, 371] on button "2 Messages" at bounding box center [119, 375] width 72 height 44
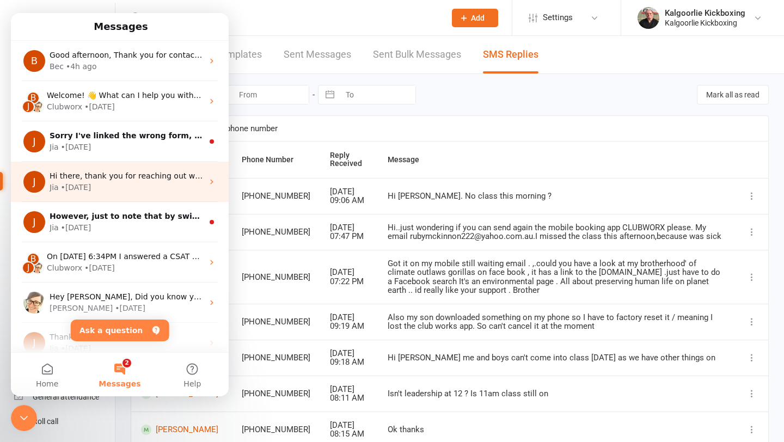
scroll to position [9, 0]
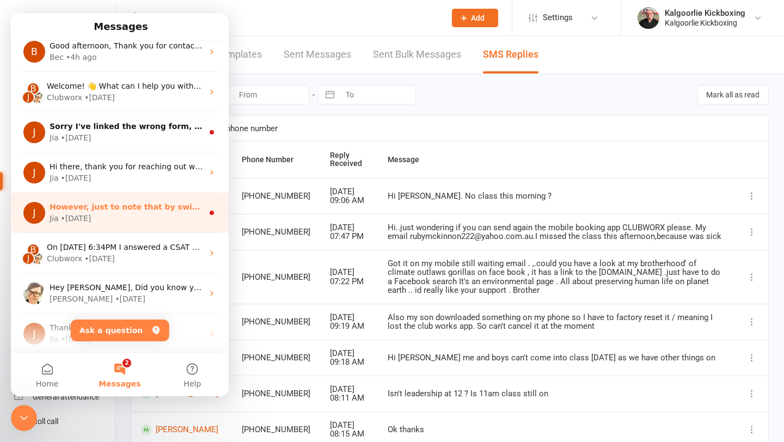
click at [114, 215] on div "Jia • [DATE]" at bounding box center [126, 218] width 153 height 11
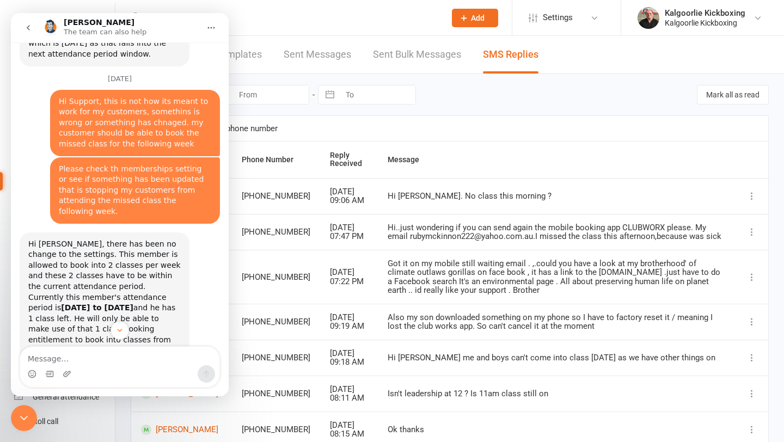
scroll to position [1641, 0]
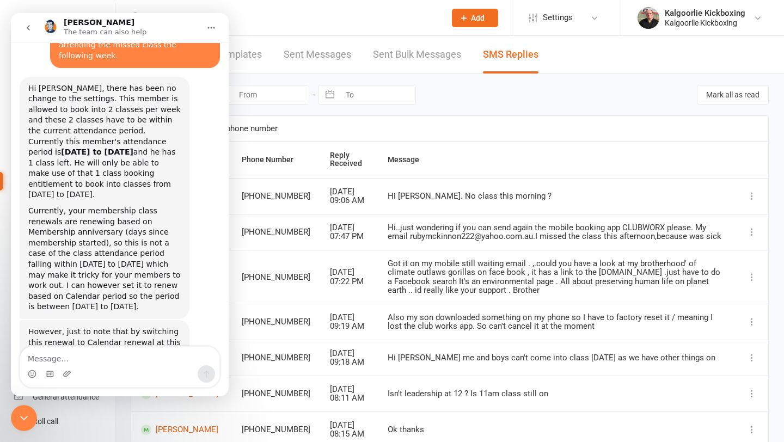
click at [26, 29] on icon "go back" at bounding box center [28, 27] width 9 height 9
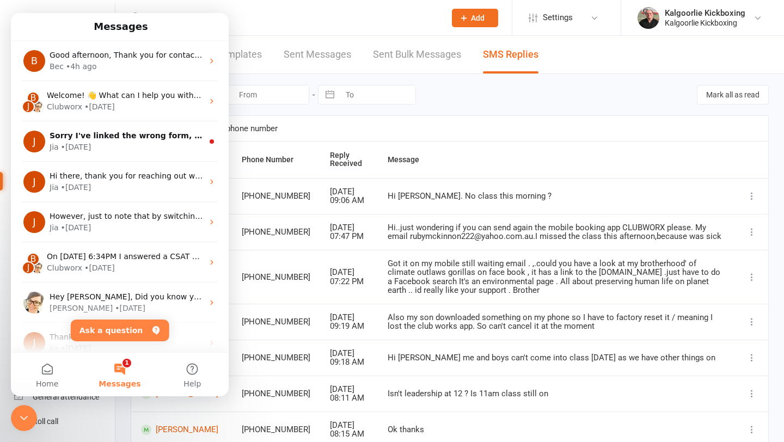
scroll to position [0, 0]
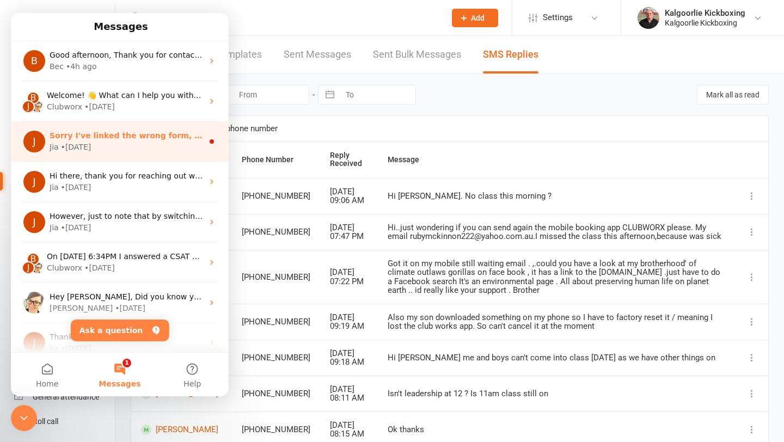
click at [91, 141] on div "• [DATE]" at bounding box center [76, 146] width 30 height 11
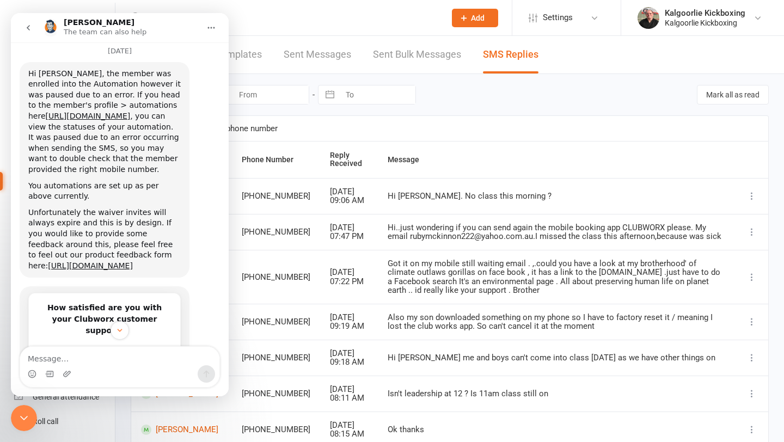
scroll to position [1494, 0]
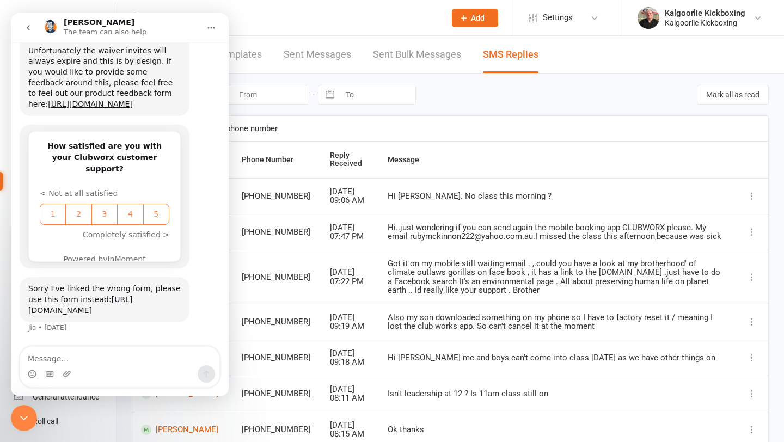
click at [56, 359] on textarea "Message…" at bounding box center [119, 356] width 199 height 19
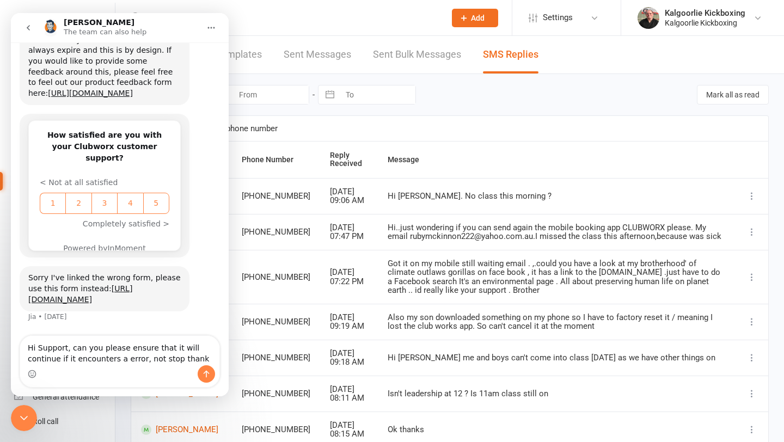
type textarea "Hi Support, can you please ensure that it will continue if it encounters a erro…"
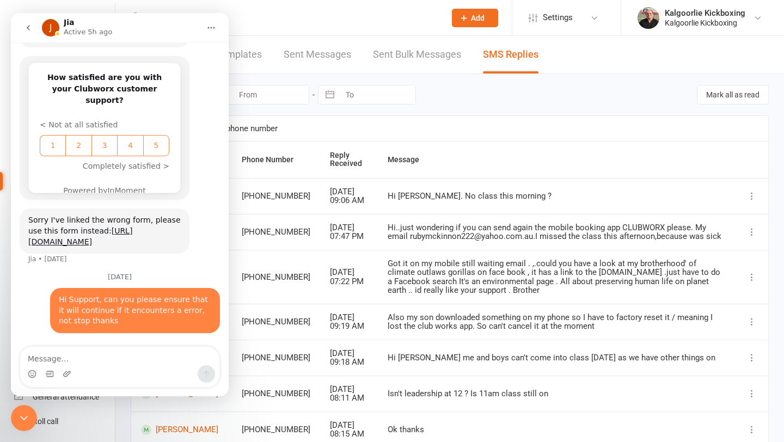
scroll to position [1469, 0]
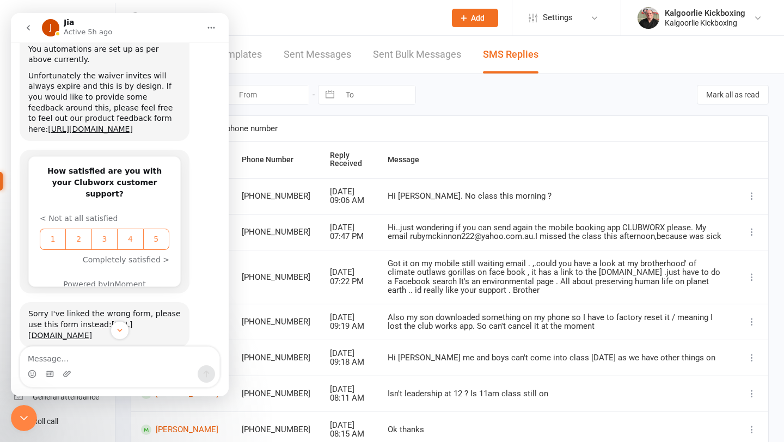
click at [32, 28] on icon "go back" at bounding box center [28, 27] width 9 height 9
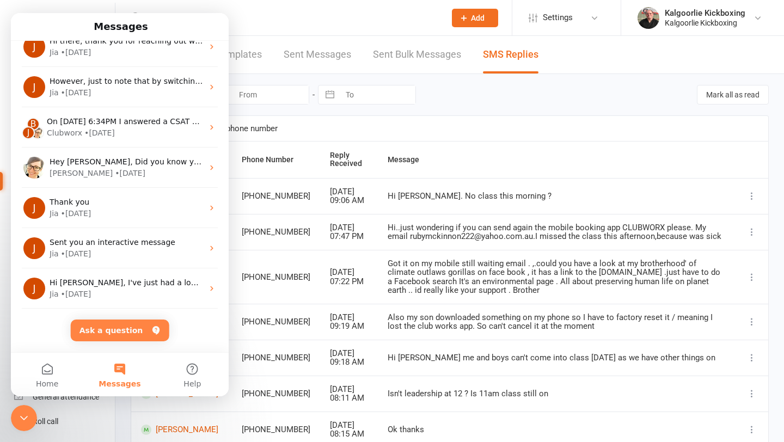
scroll to position [0, 0]
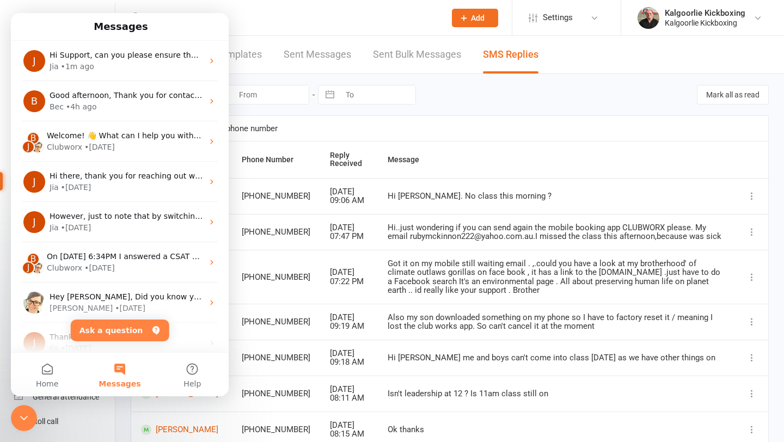
click at [23, 382] on icon "Close Intercom Messenger" at bounding box center [23, 417] width 13 height 13
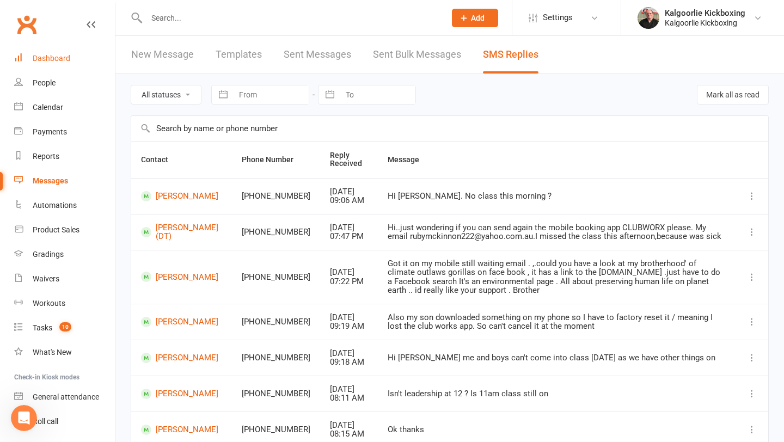
click at [45, 61] on div "Dashboard" at bounding box center [52, 58] width 38 height 9
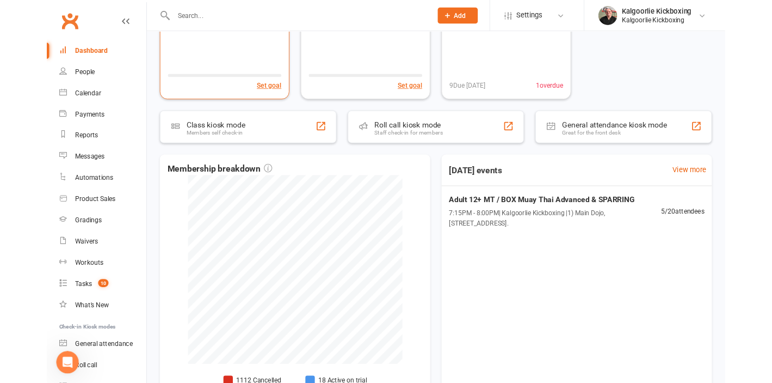
scroll to position [156, 0]
